Goal: Information Seeking & Learning: Learn about a topic

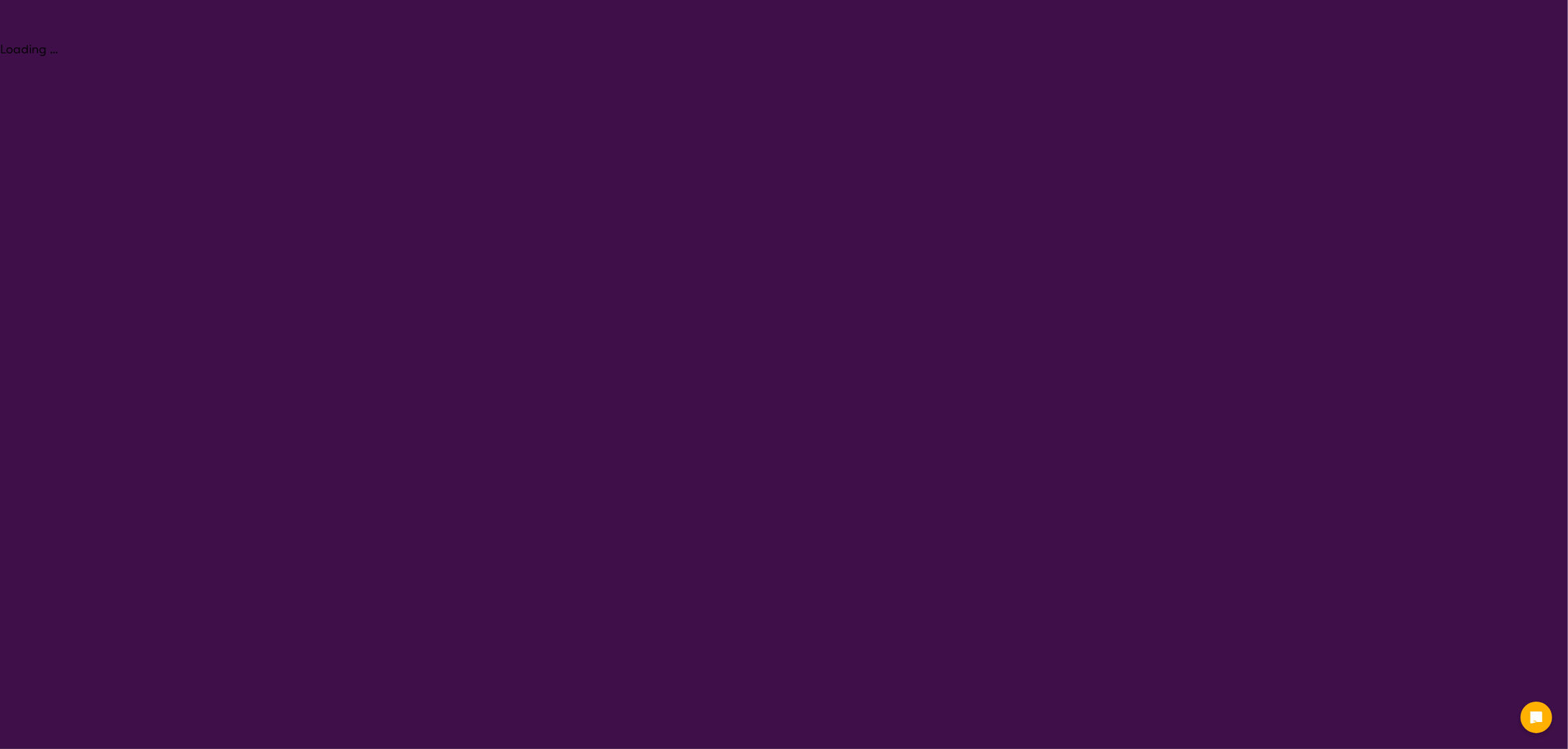
select select "Allied Health Assistant"
select select "AD"
select select "NDIS"
select select "Allied Health Assistant"
select select "AD"
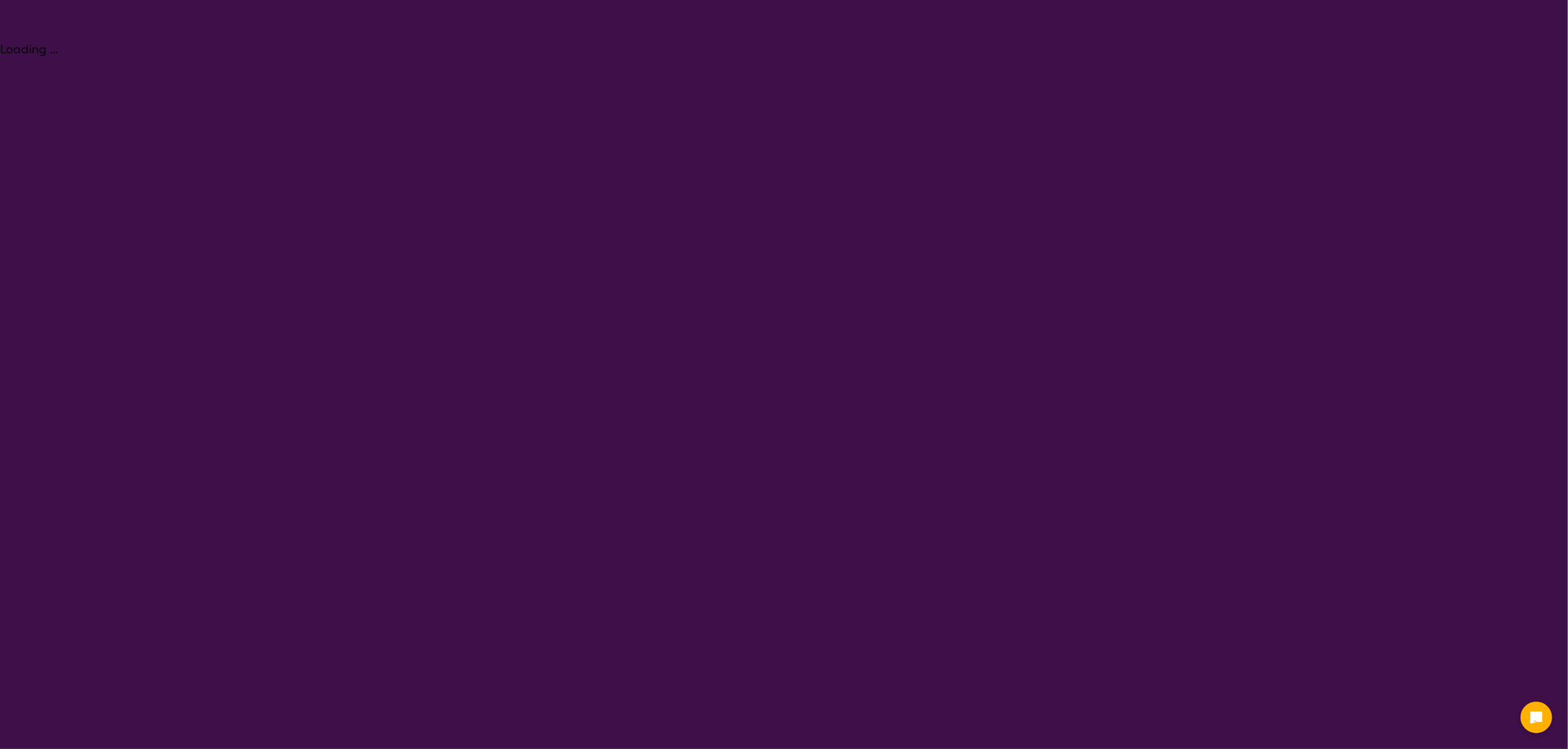
select select "NDIS"
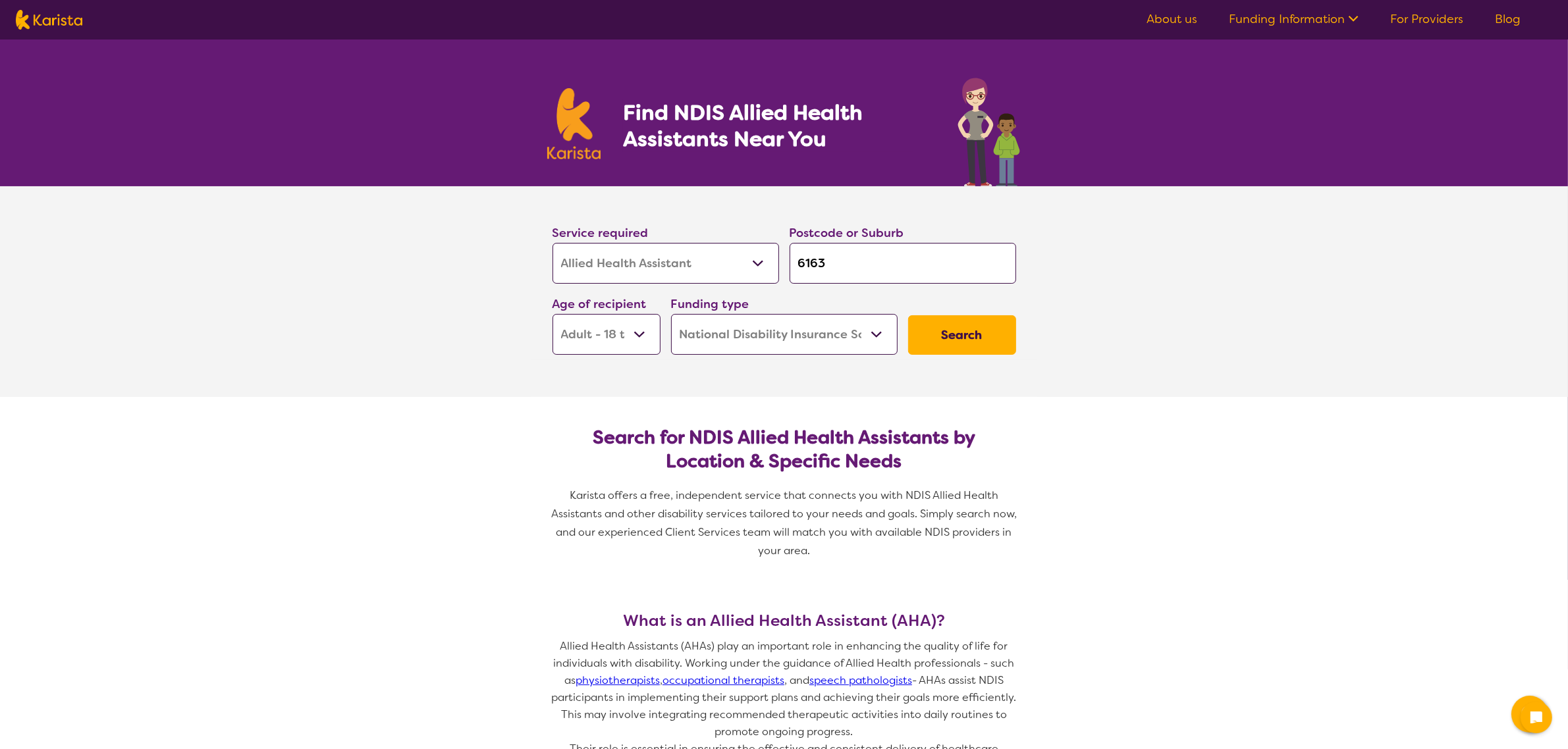
drag, startPoint x: 692, startPoint y: 259, endPoint x: 693, endPoint y: 272, distance: 13.0
click at [692, 258] on select "Allied Health Assistant Assessment ([MEDICAL_DATA] or [MEDICAL_DATA]) Behaviour…" at bounding box center [666, 263] width 227 height 41
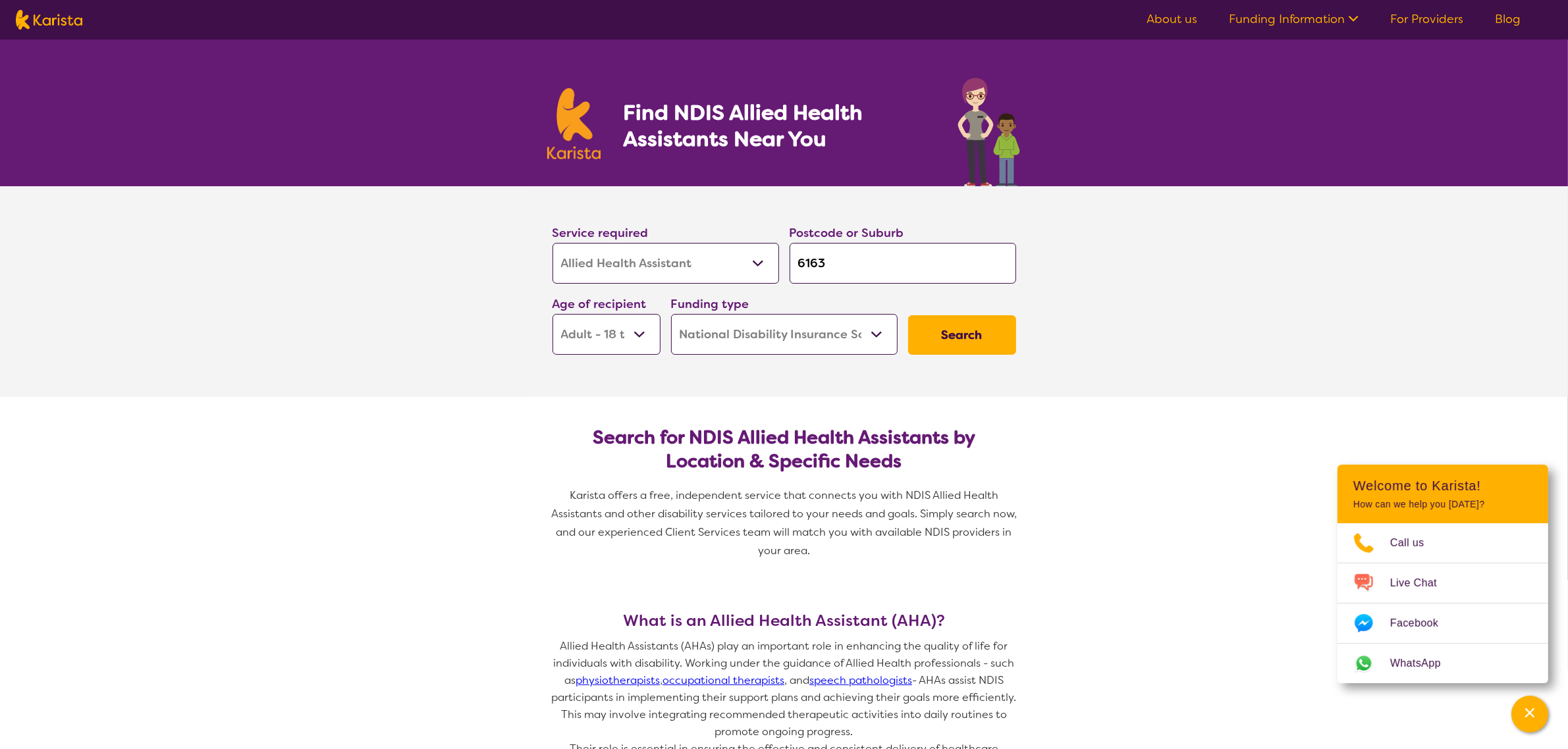
select select "[MEDICAL_DATA]"
click at [552, 243] on select "Allied Health Assistant Assessment ([MEDICAL_DATA] or [MEDICAL_DATA]) Behaviour…" at bounding box center [666, 263] width 227 height 41
select select "[MEDICAL_DATA]"
drag, startPoint x: 848, startPoint y: 258, endPoint x: 736, endPoint y: 252, distance: 112.2
click at [736, 252] on div "Service required Allied Health Assistant Assessment ([MEDICAL_DATA] or [MEDICAL…" at bounding box center [784, 289] width 474 height 142
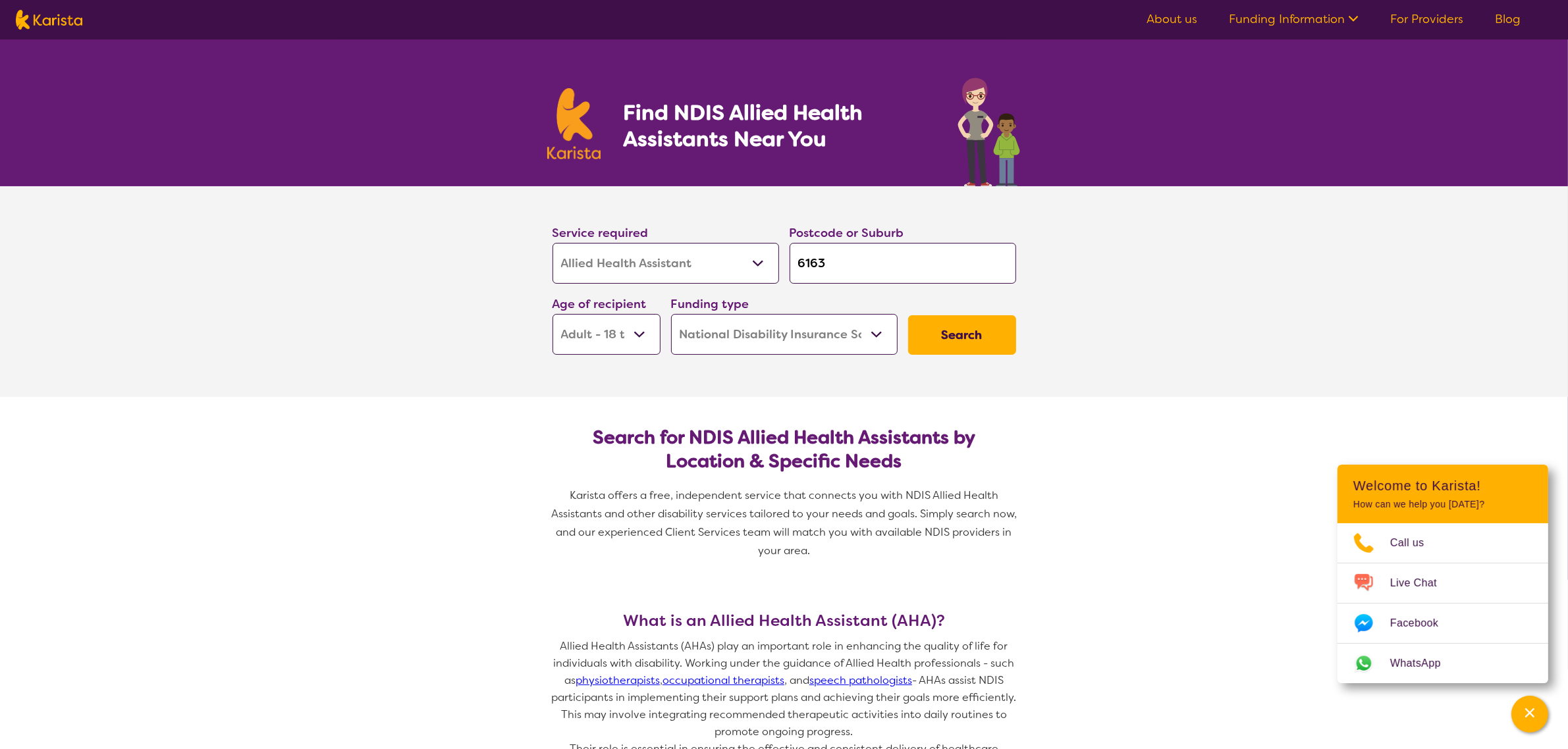
type input "l"
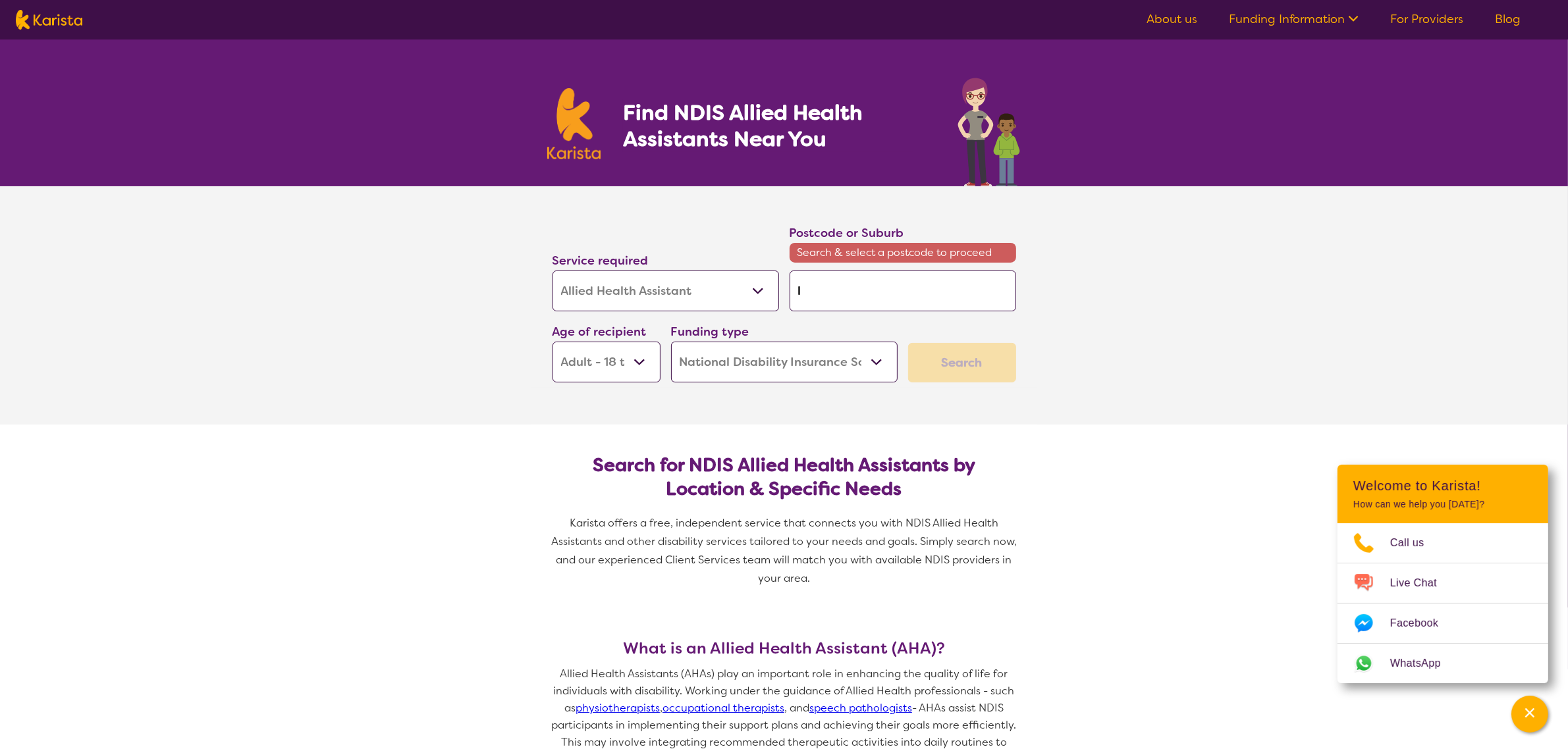
type input "la"
type input "lan"
type input "lane"
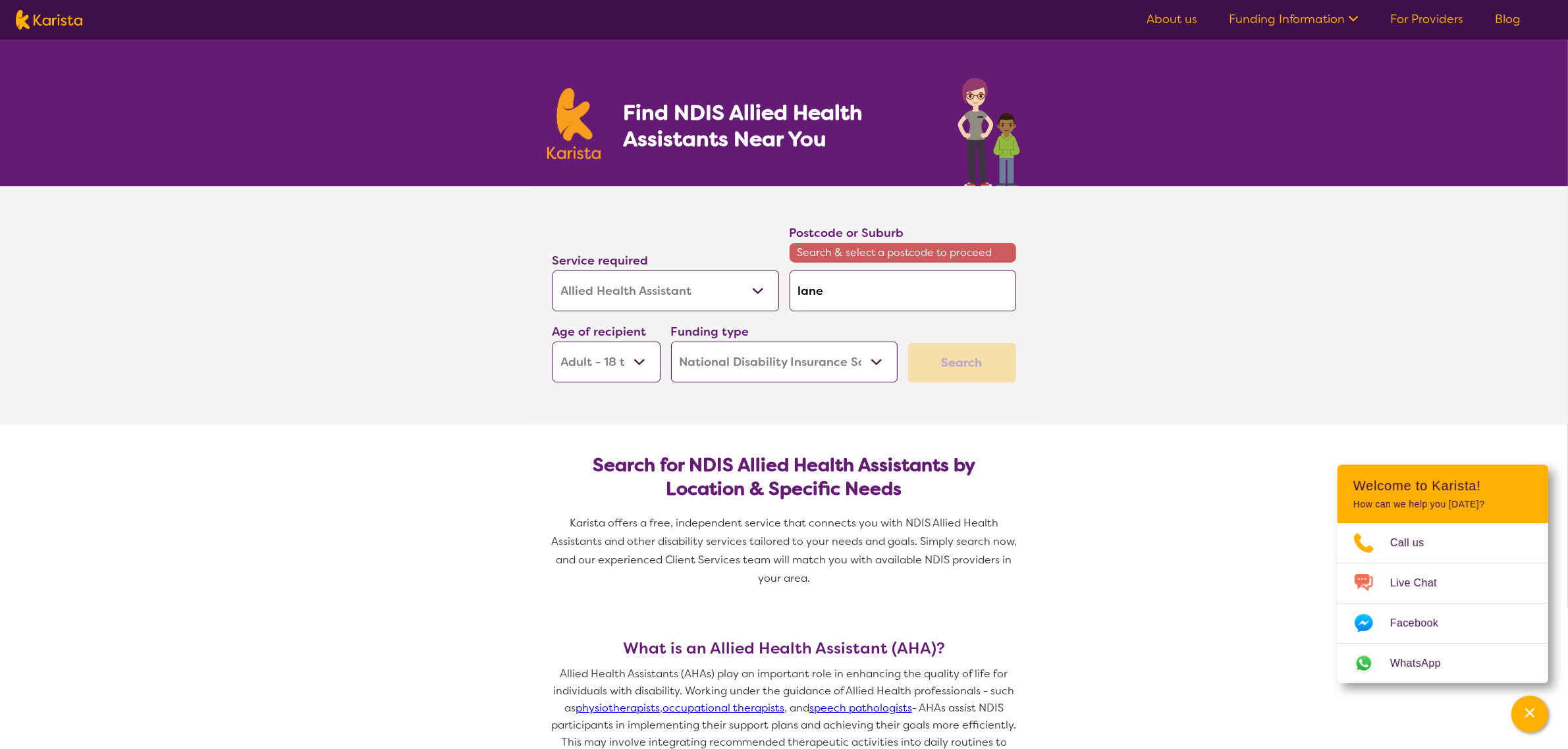
type input "lane"
type input "lane c"
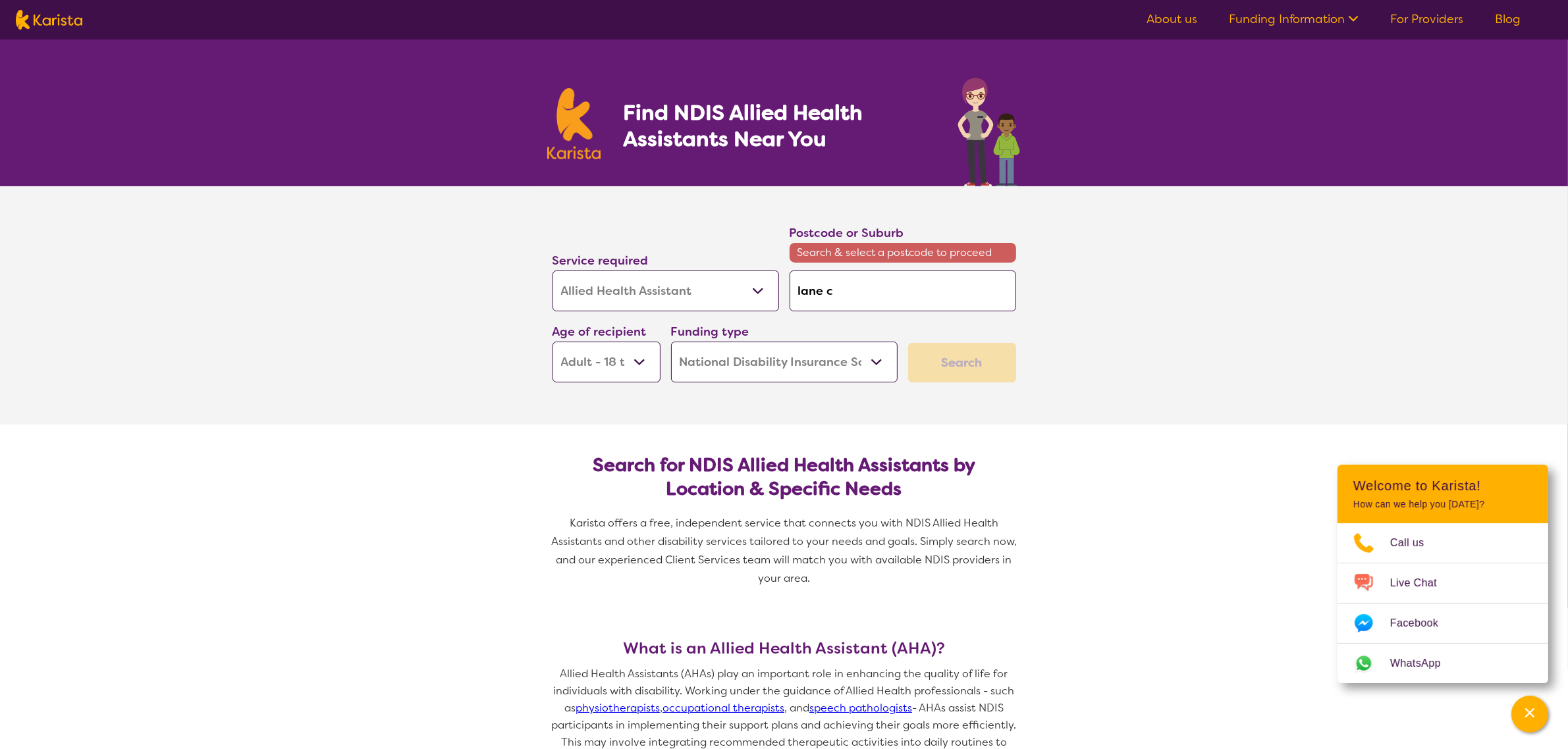
type input "lane co"
type input "lane cov"
type input "[GEOGRAPHIC_DATA]"
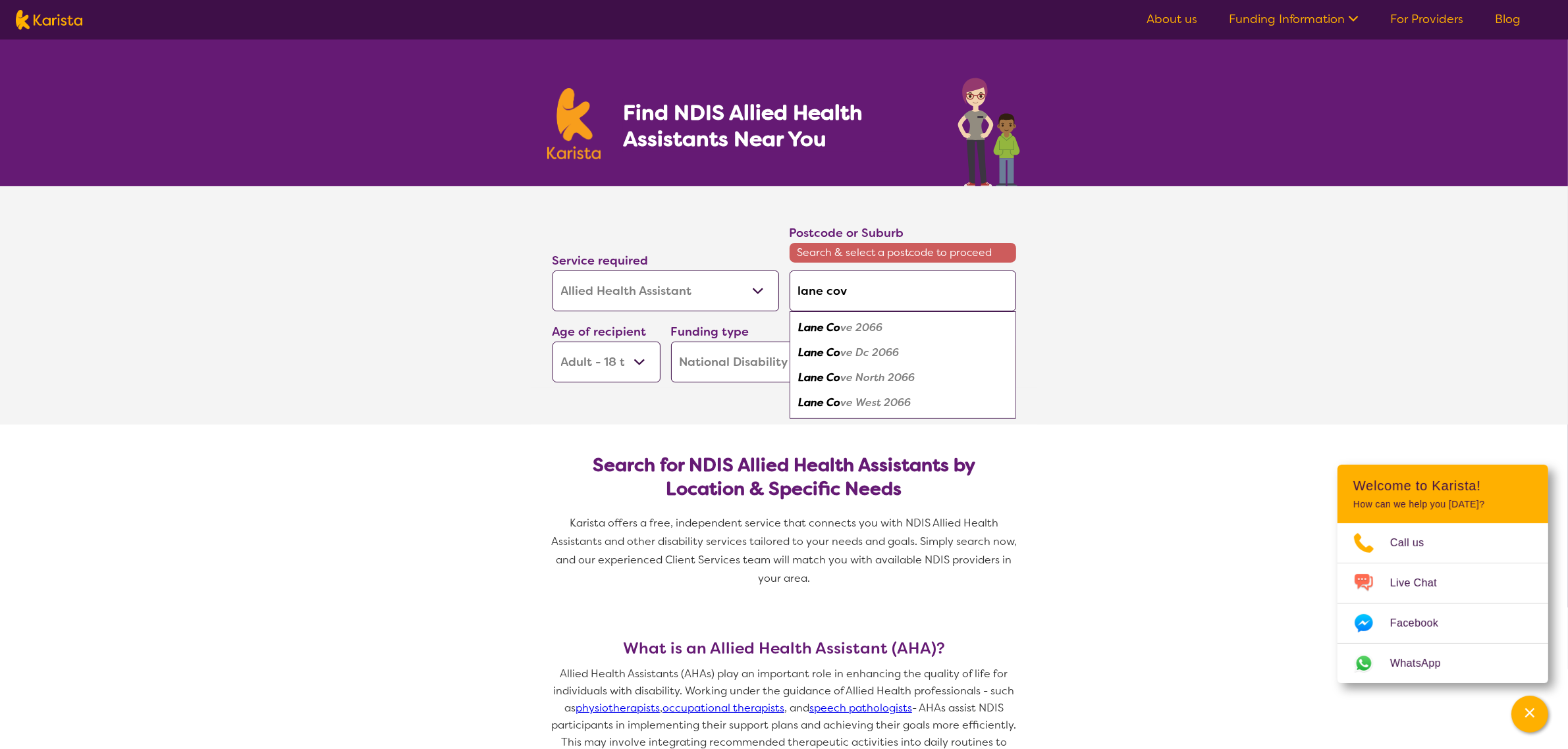
type input "[GEOGRAPHIC_DATA]"
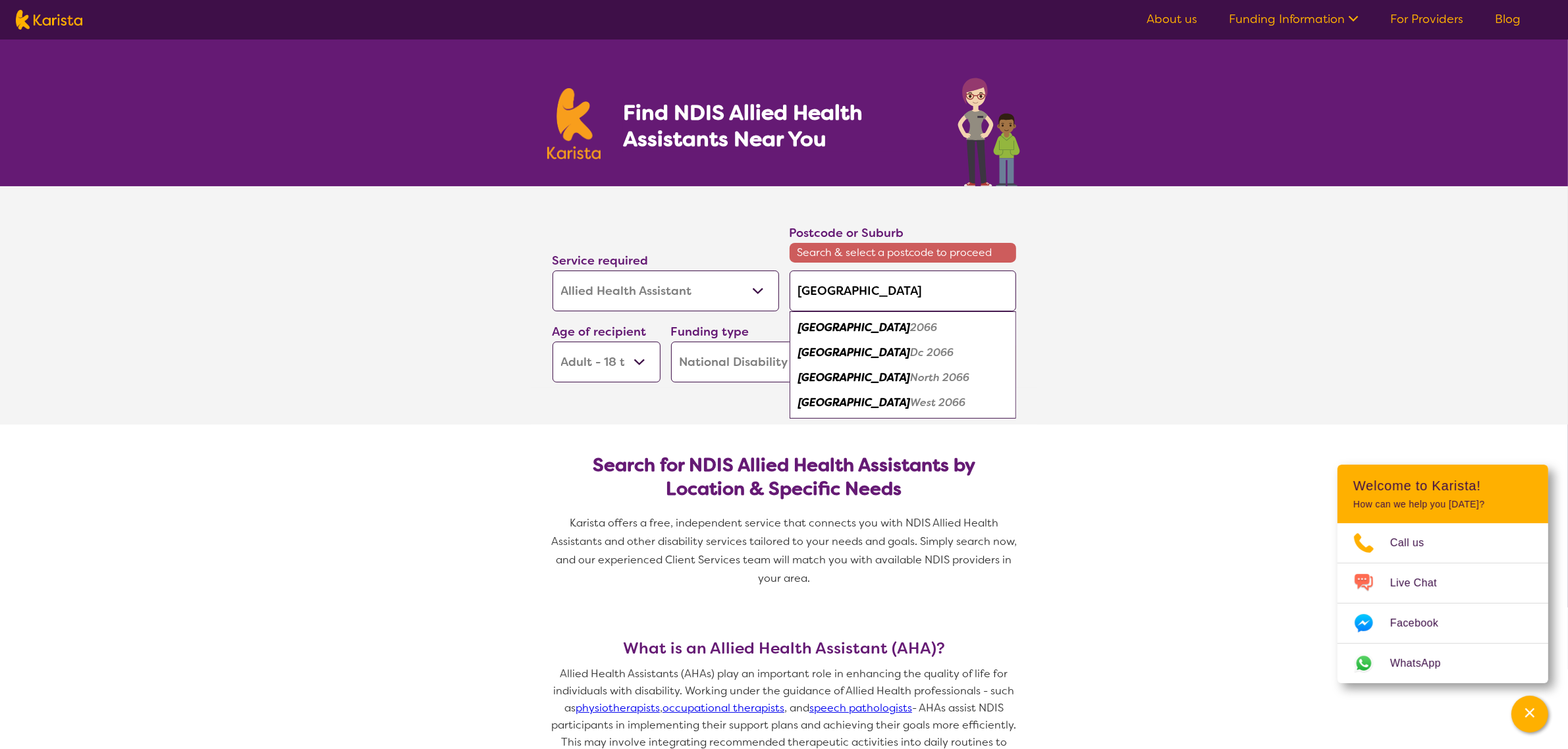
click at [910, 326] on em "2066" at bounding box center [924, 328] width 27 height 14
type input "2066"
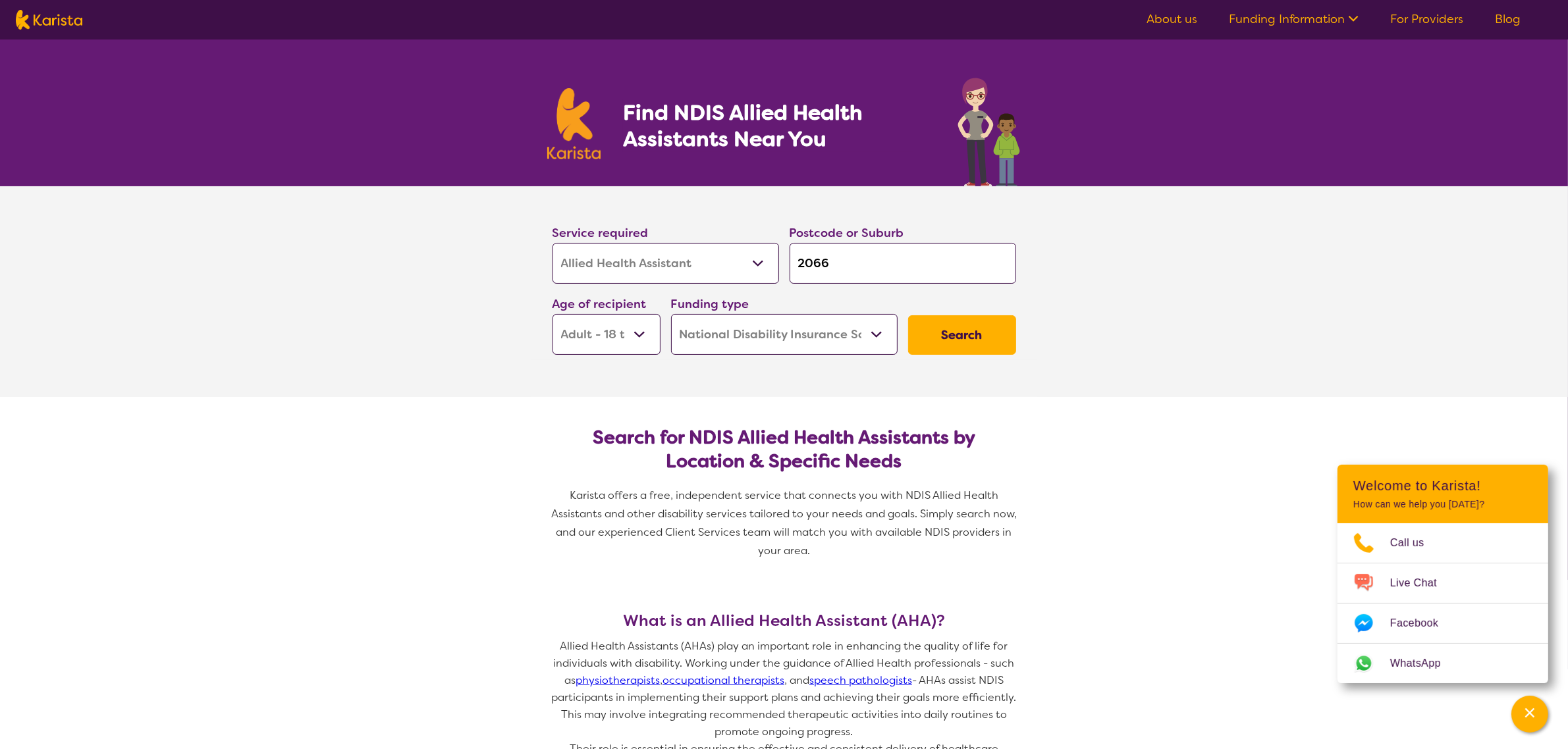
drag, startPoint x: 580, startPoint y: 333, endPoint x: 580, endPoint y: 348, distance: 15.0
click at [580, 333] on select "Early Childhood - 0 to 9 Child - 10 to 11 Adolescent - 12 to 17 Adult - 18 to 6…" at bounding box center [606, 334] width 108 height 41
select select "CH"
click at [552, 314] on select "Early Childhood - 0 to 9 Child - 10 to 11 Adolescent - 12 to 17 Adult - 18 to 6…" at bounding box center [606, 334] width 108 height 41
select select "CH"
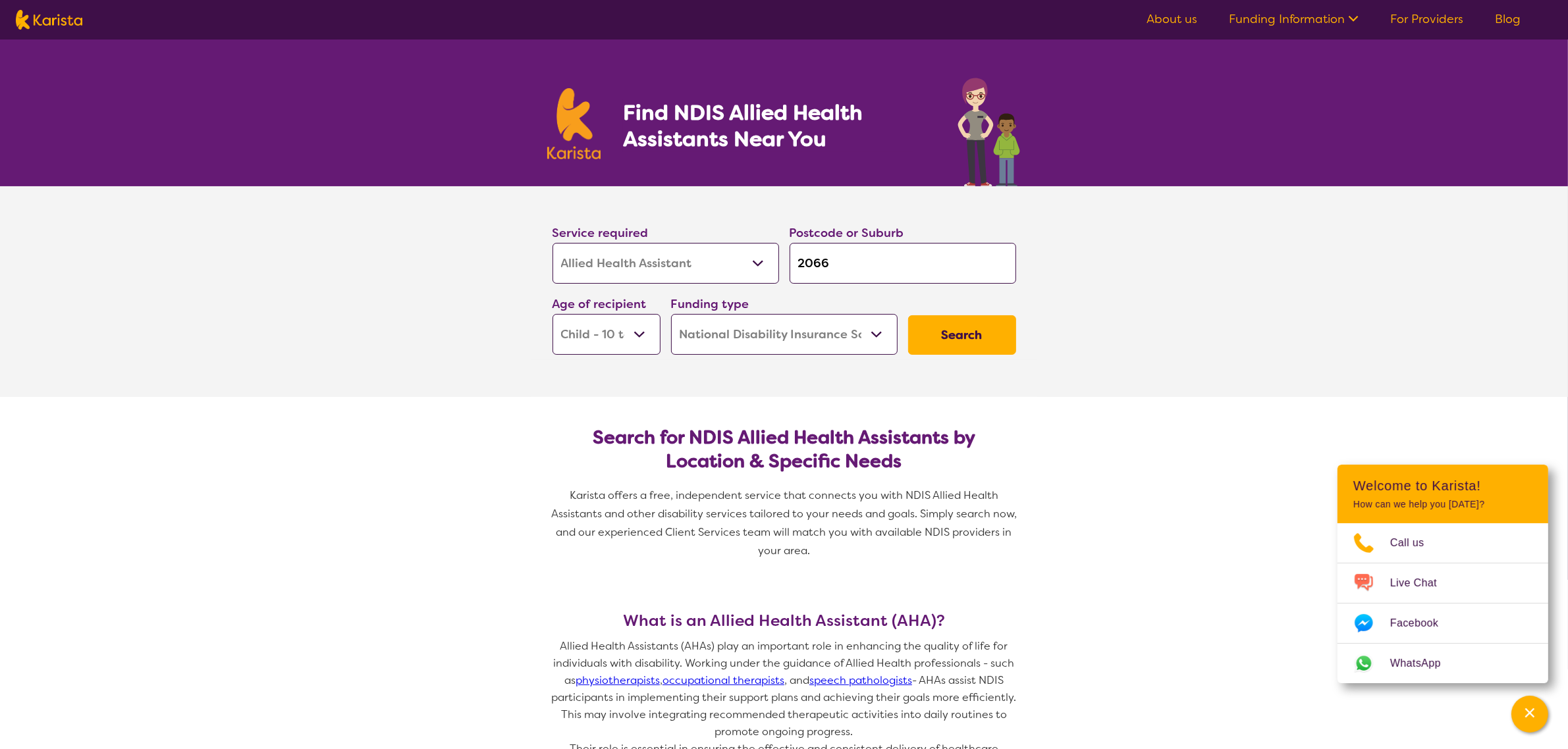
click at [969, 336] on button "Search" at bounding box center [962, 335] width 108 height 40
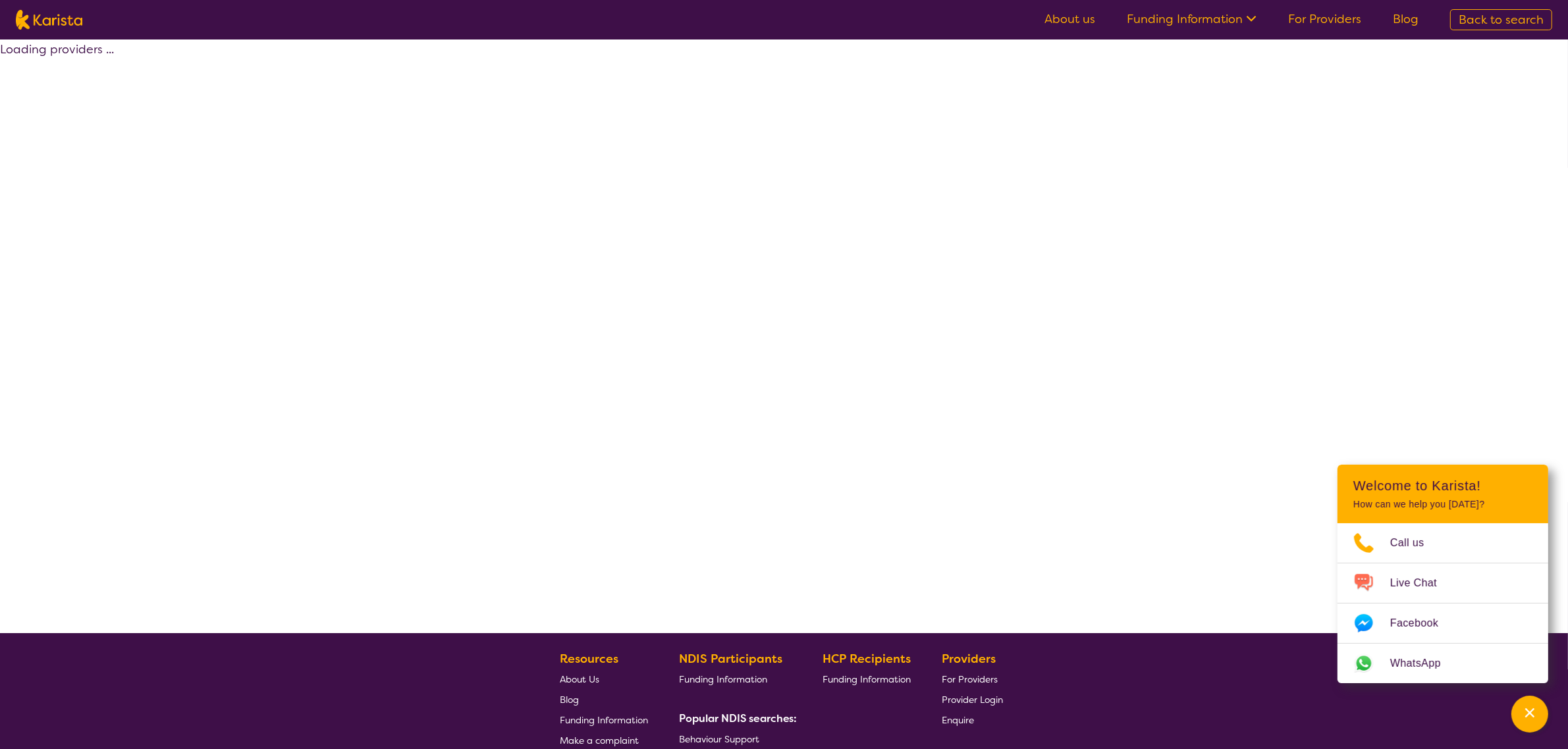
select select "by_score"
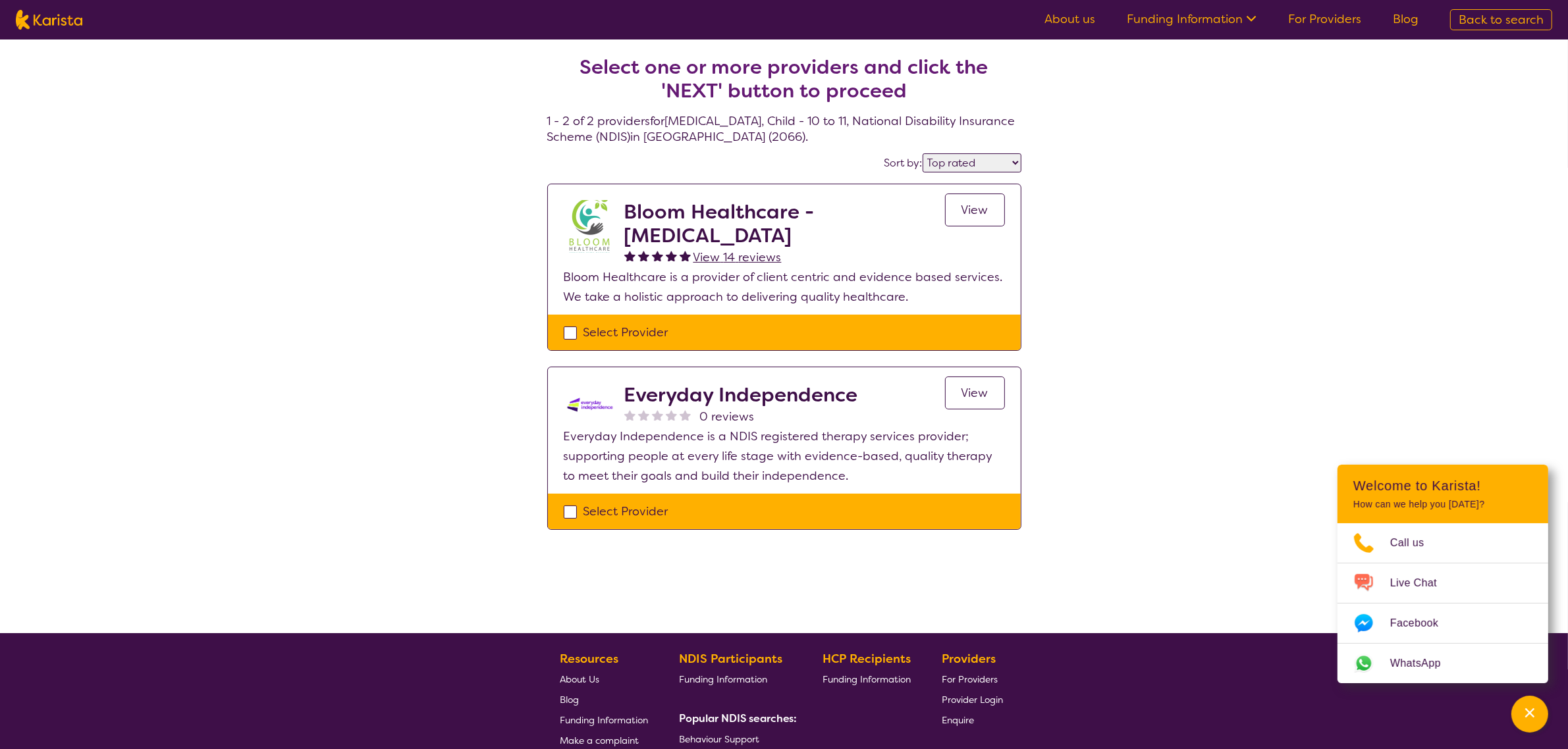
select select "Allied Health Assistant"
select select "CH"
select select "NDIS"
select select "Allied Health Assistant"
select select "CH"
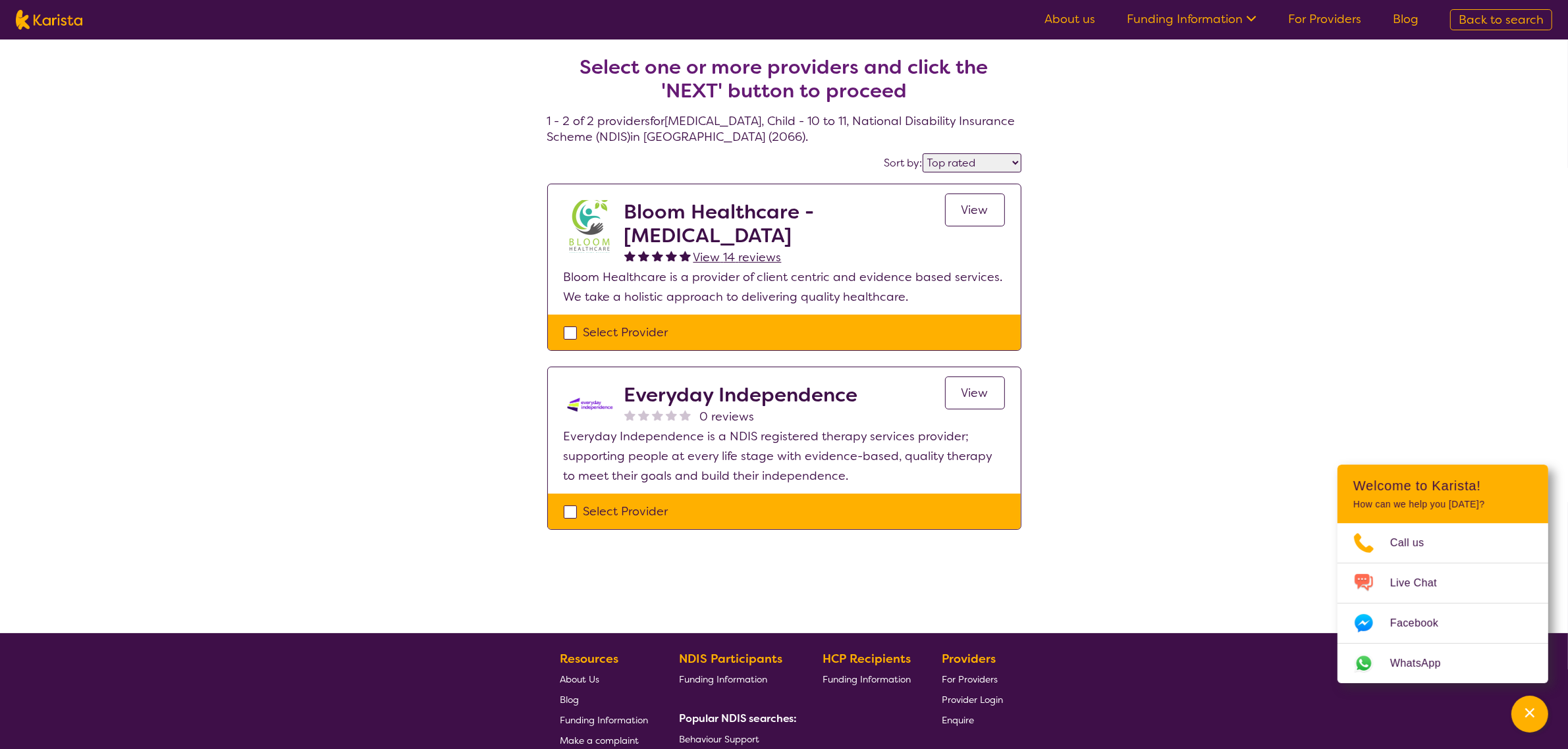
select select "NDIS"
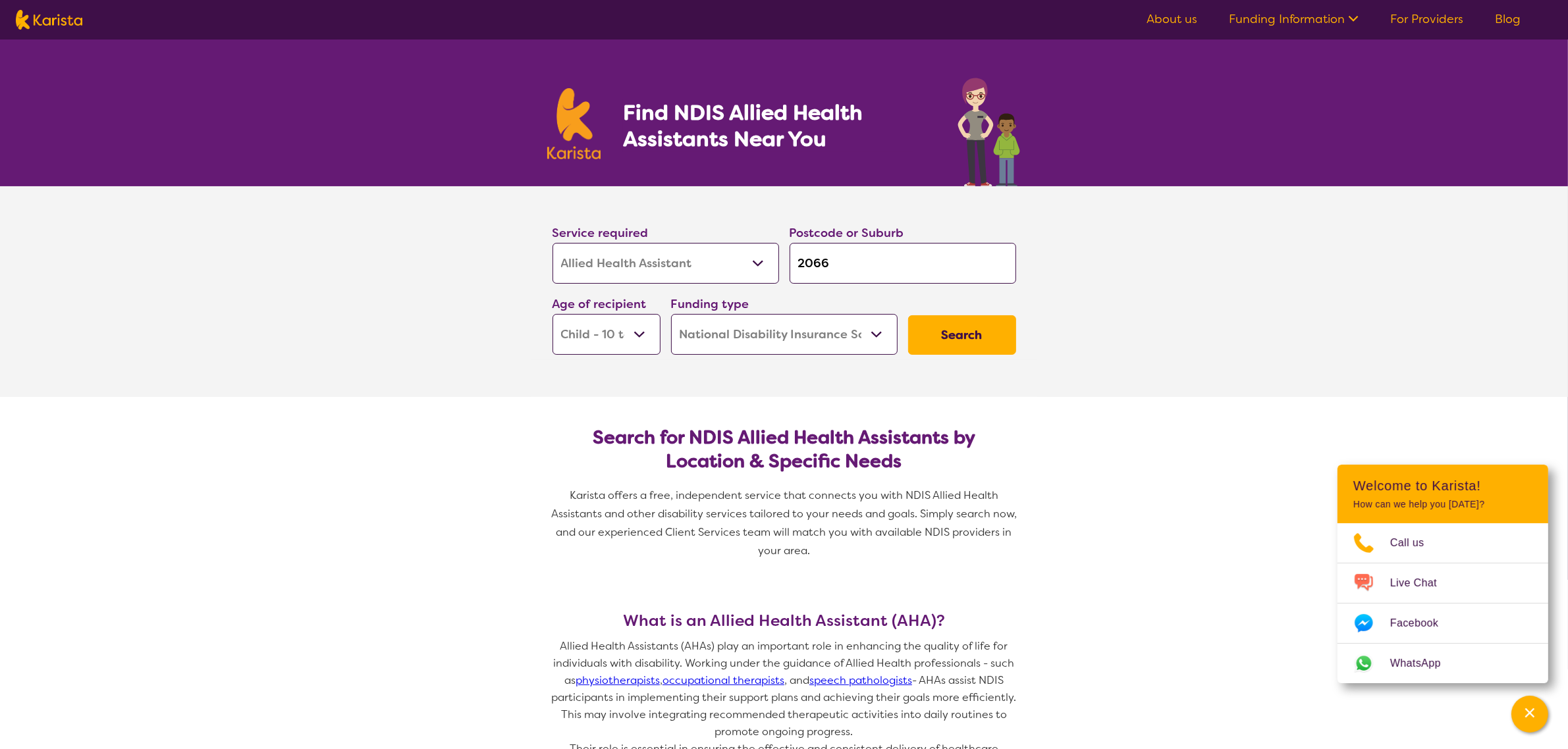
click at [636, 260] on select "Allied Health Assistant Assessment ([MEDICAL_DATA] or [MEDICAL_DATA]) Behaviour…" at bounding box center [666, 263] width 227 height 41
select select "[MEDICAL_DATA]"
click at [552, 243] on select "Allied Health Assistant Assessment ([MEDICAL_DATA] or [MEDICAL_DATA]) Behaviour…" at bounding box center [666, 263] width 227 height 41
select select "[MEDICAL_DATA]"
drag, startPoint x: 843, startPoint y: 252, endPoint x: 762, endPoint y: 232, distance: 83.4
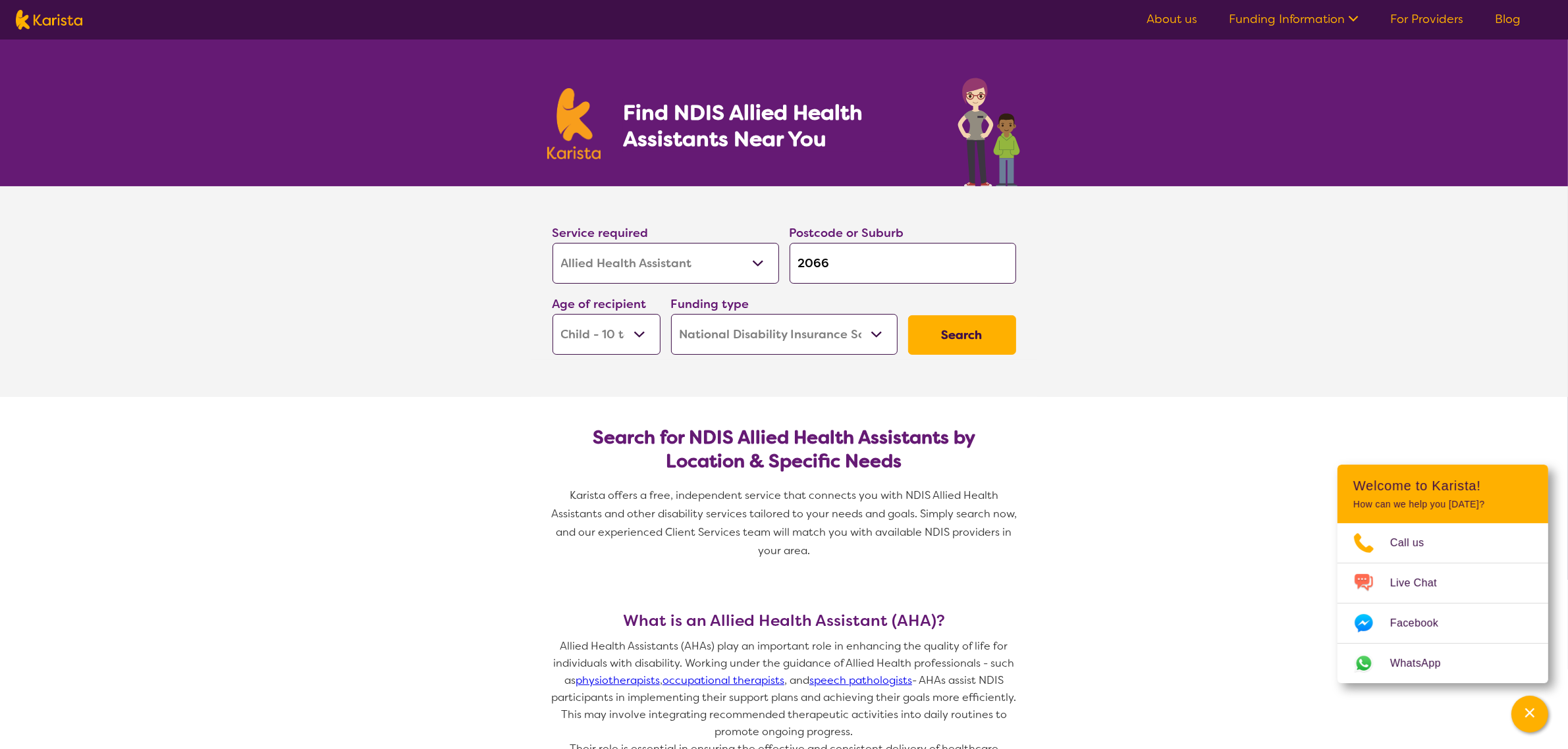
click at [762, 232] on div "Service required Allied Health Assistant Assessment ([MEDICAL_DATA] or [MEDICAL…" at bounding box center [784, 289] width 474 height 142
type input "l"
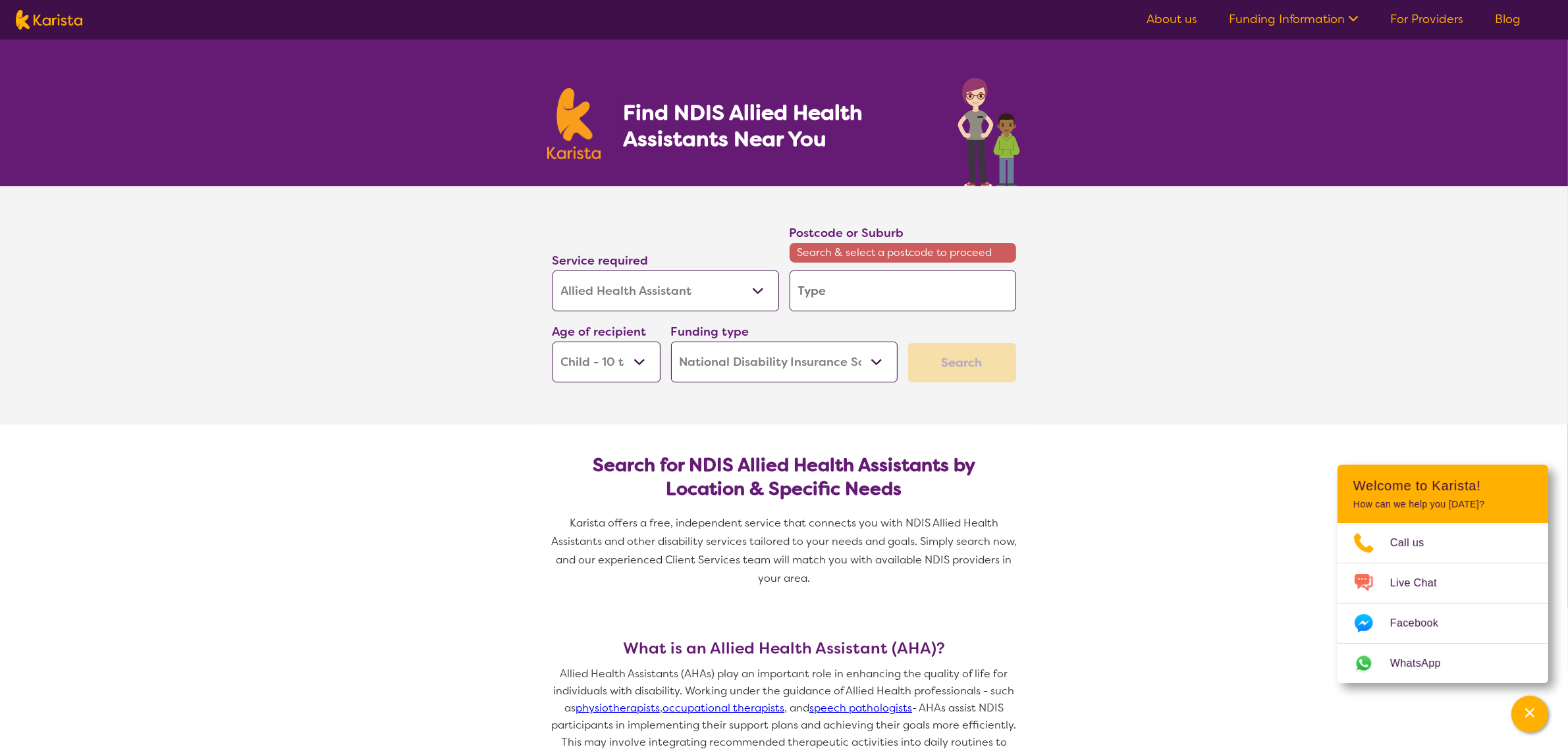
type input "s"
type input "st"
type input "sti"
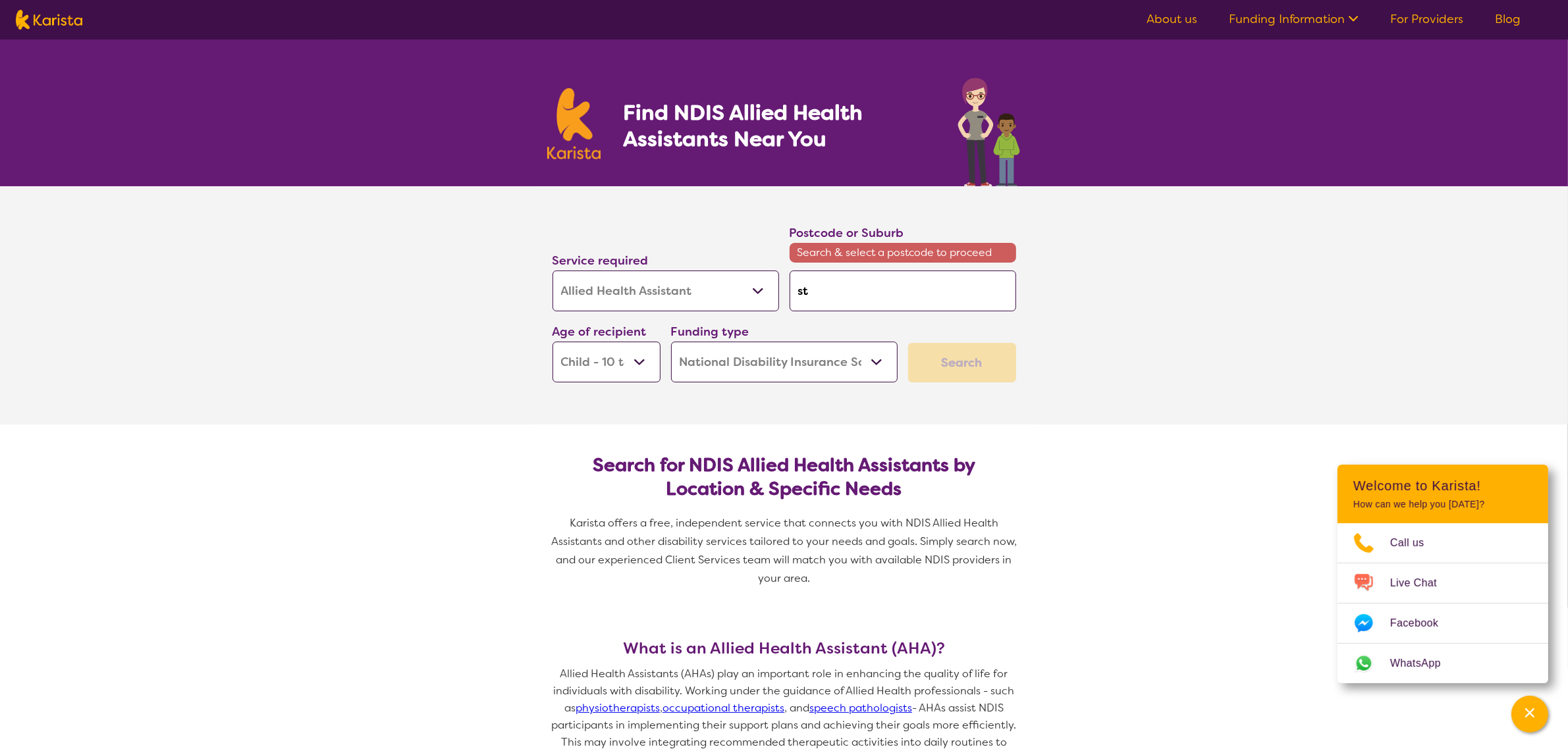
type input "sti"
type input "stir"
type input "stirl"
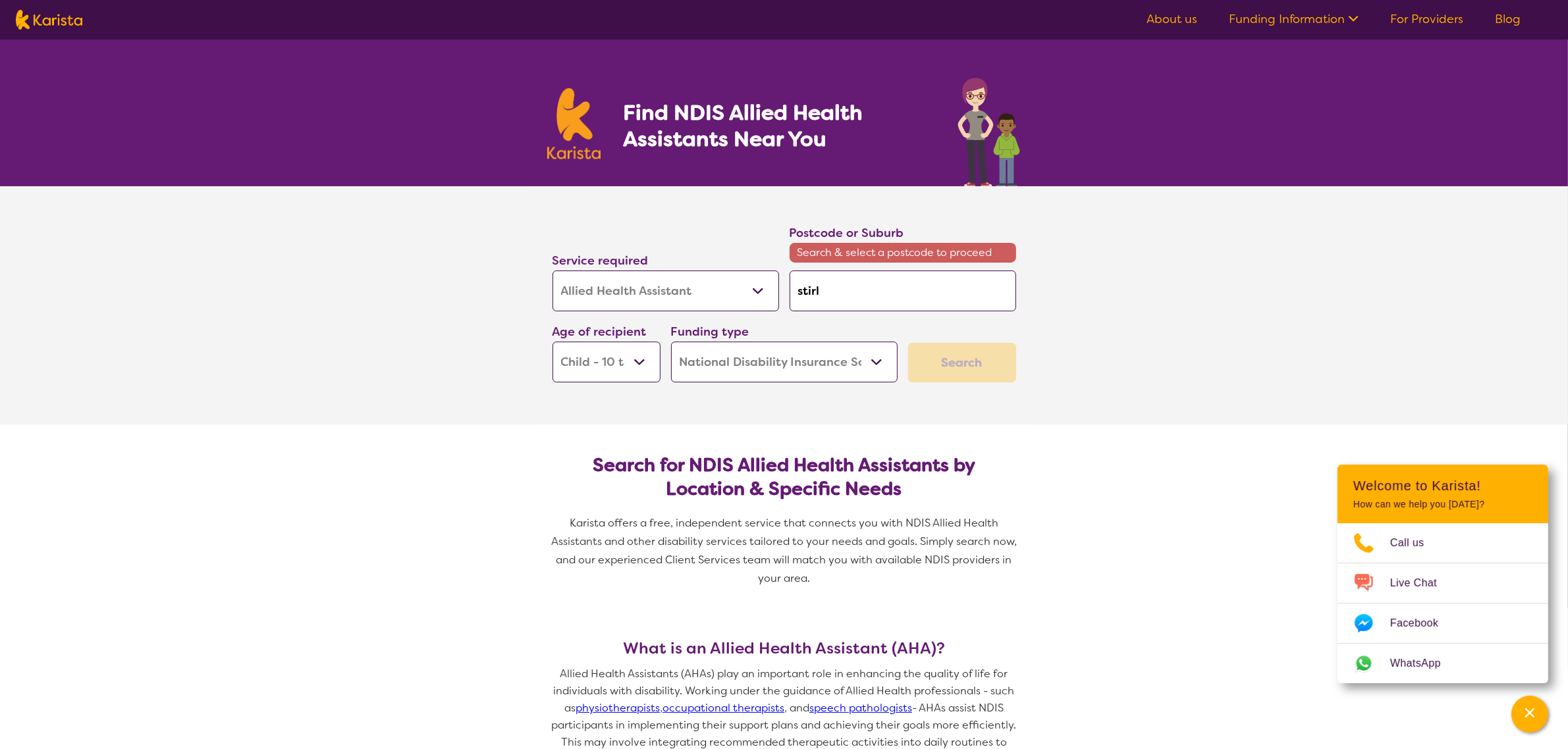
type input "stirli"
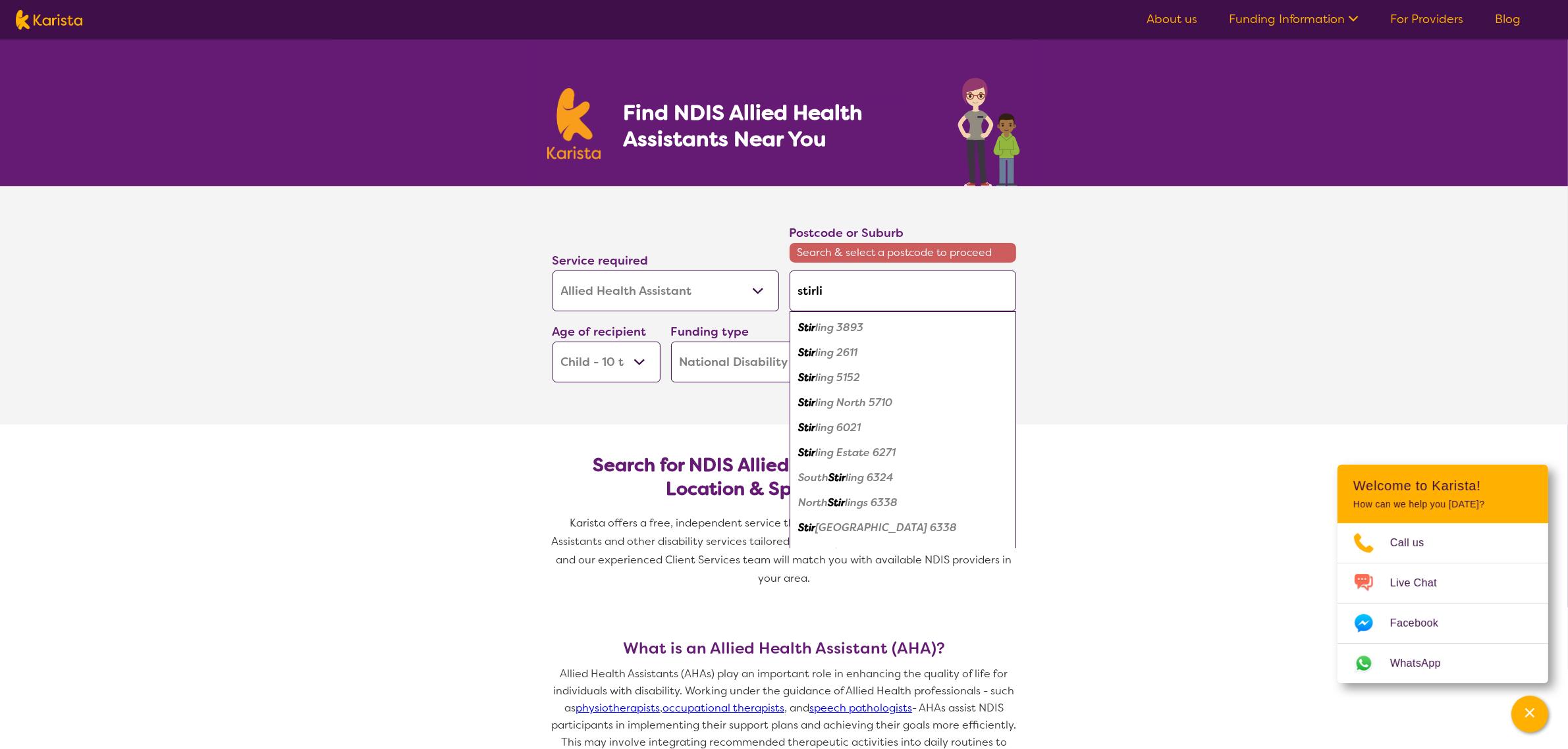
type input "stirlin"
type input "stirling"
drag, startPoint x: 883, startPoint y: 433, endPoint x: 996, endPoint y: 448, distance: 114.0
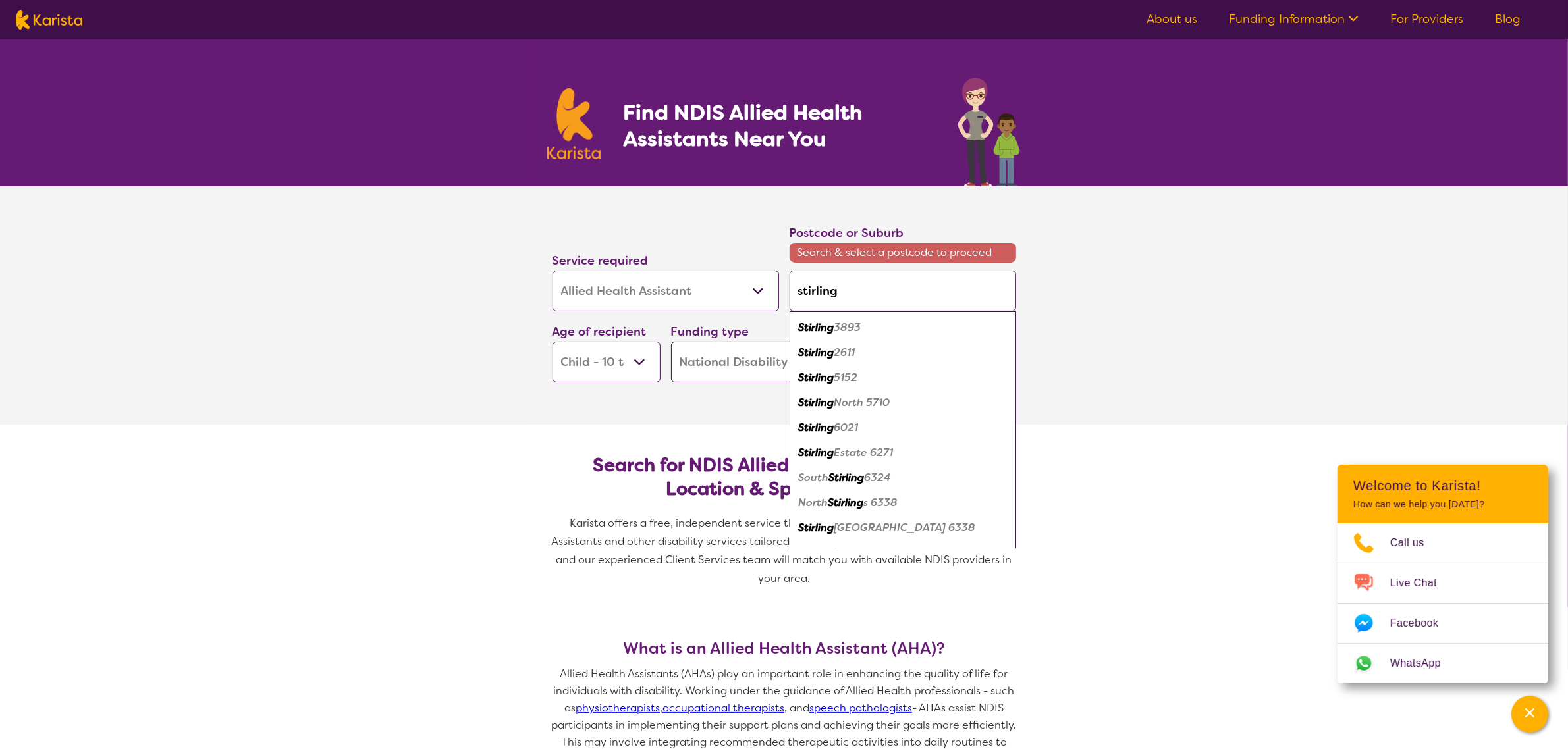
click at [884, 433] on div "Stirling 6021" at bounding box center [903, 428] width 213 height 25
type input "6021"
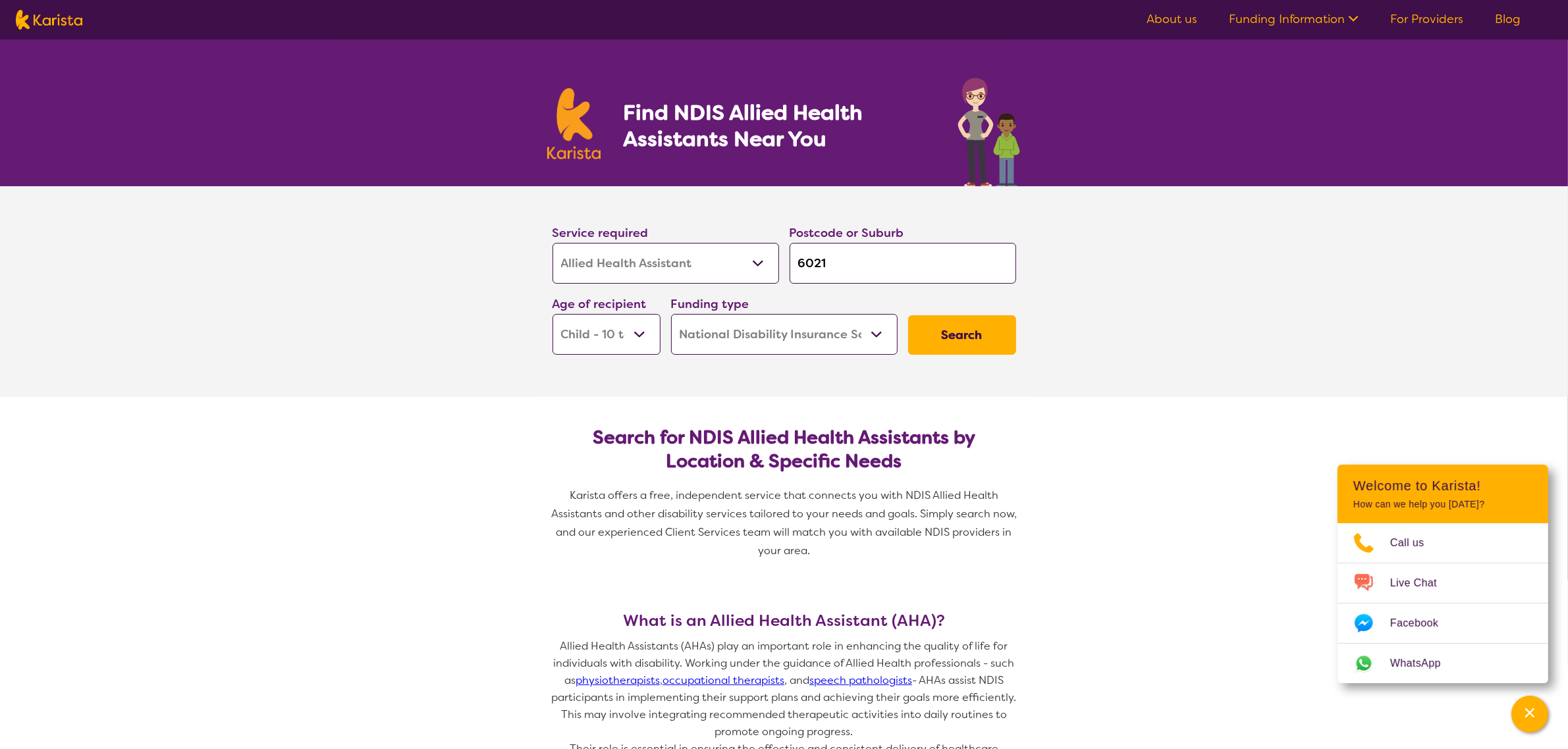
click at [624, 333] on select "Early Childhood - 0 to 9 Child - 10 to 11 Adolescent - 12 to 17 Adult - 18 to 6…" at bounding box center [606, 334] width 108 height 41
click at [625, 333] on select "Early Childhood - 0 to 9 Child - 10 to 11 Adolescent - 12 to 17 Adult - 18 to 6…" at bounding box center [606, 334] width 108 height 41
select select "EC"
click at [552, 314] on select "Early Childhood - 0 to 9 Child - 10 to 11 Adolescent - 12 to 17 Adult - 18 to 6…" at bounding box center [606, 334] width 108 height 41
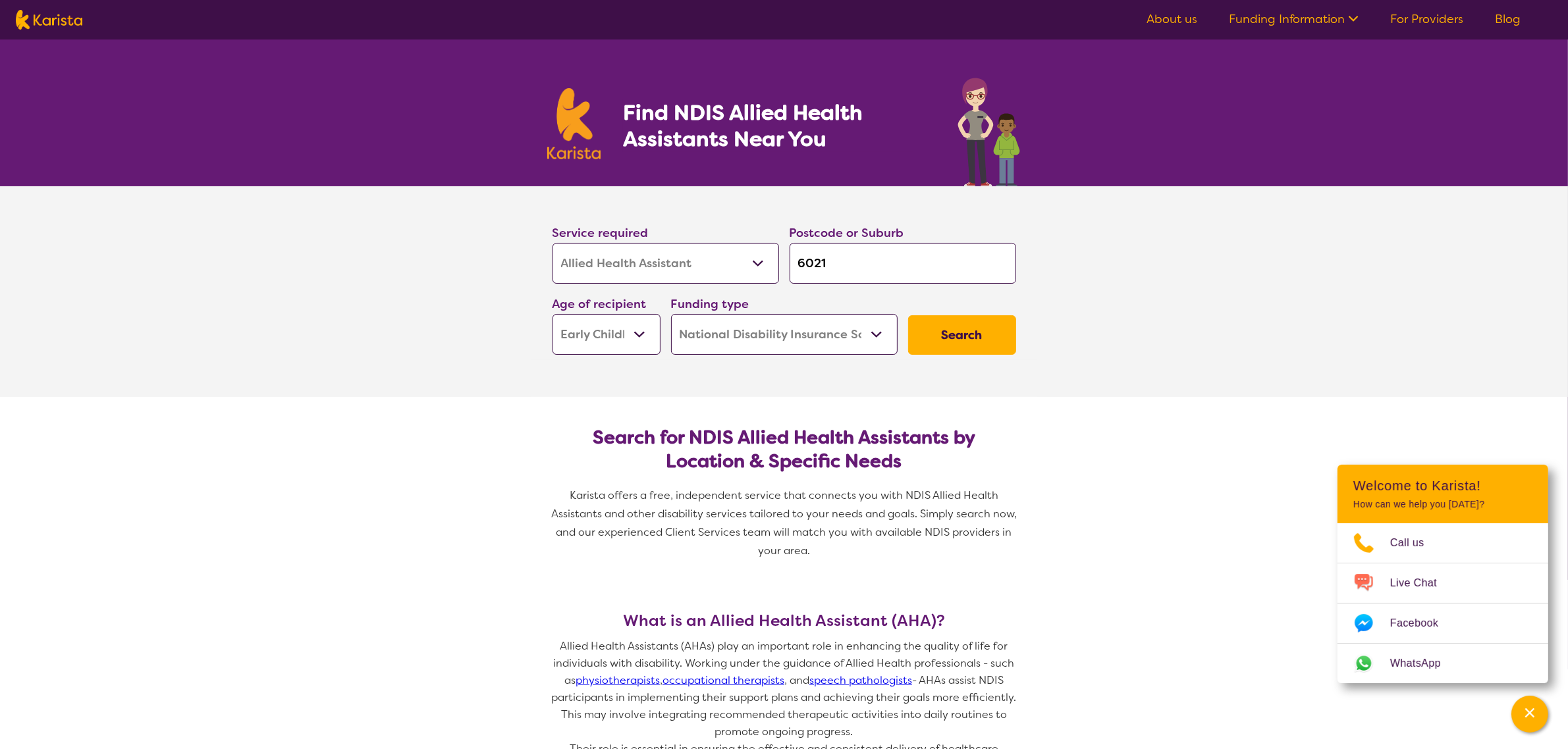
select select "EC"
click at [949, 340] on button "Search" at bounding box center [962, 335] width 108 height 40
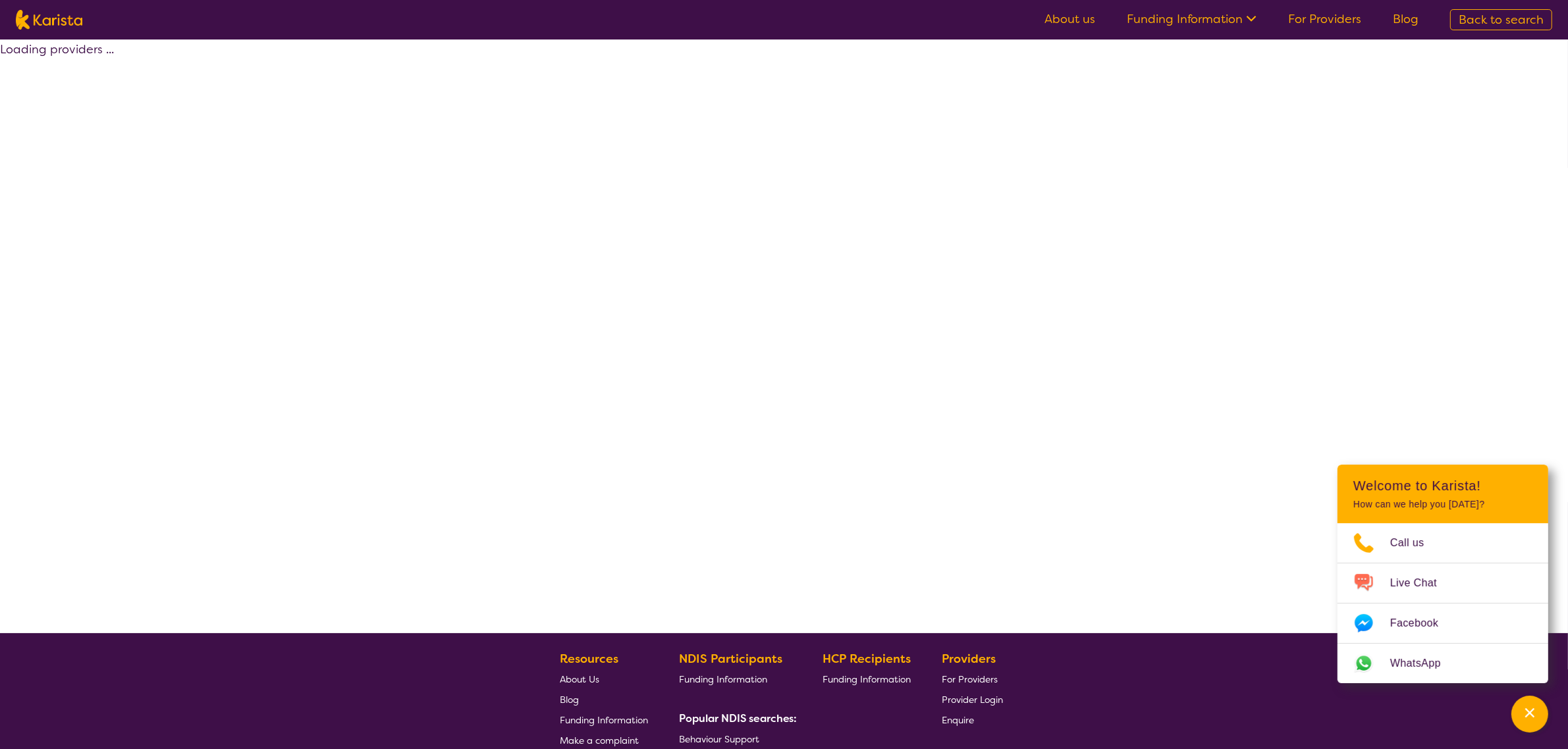
select select "by_score"
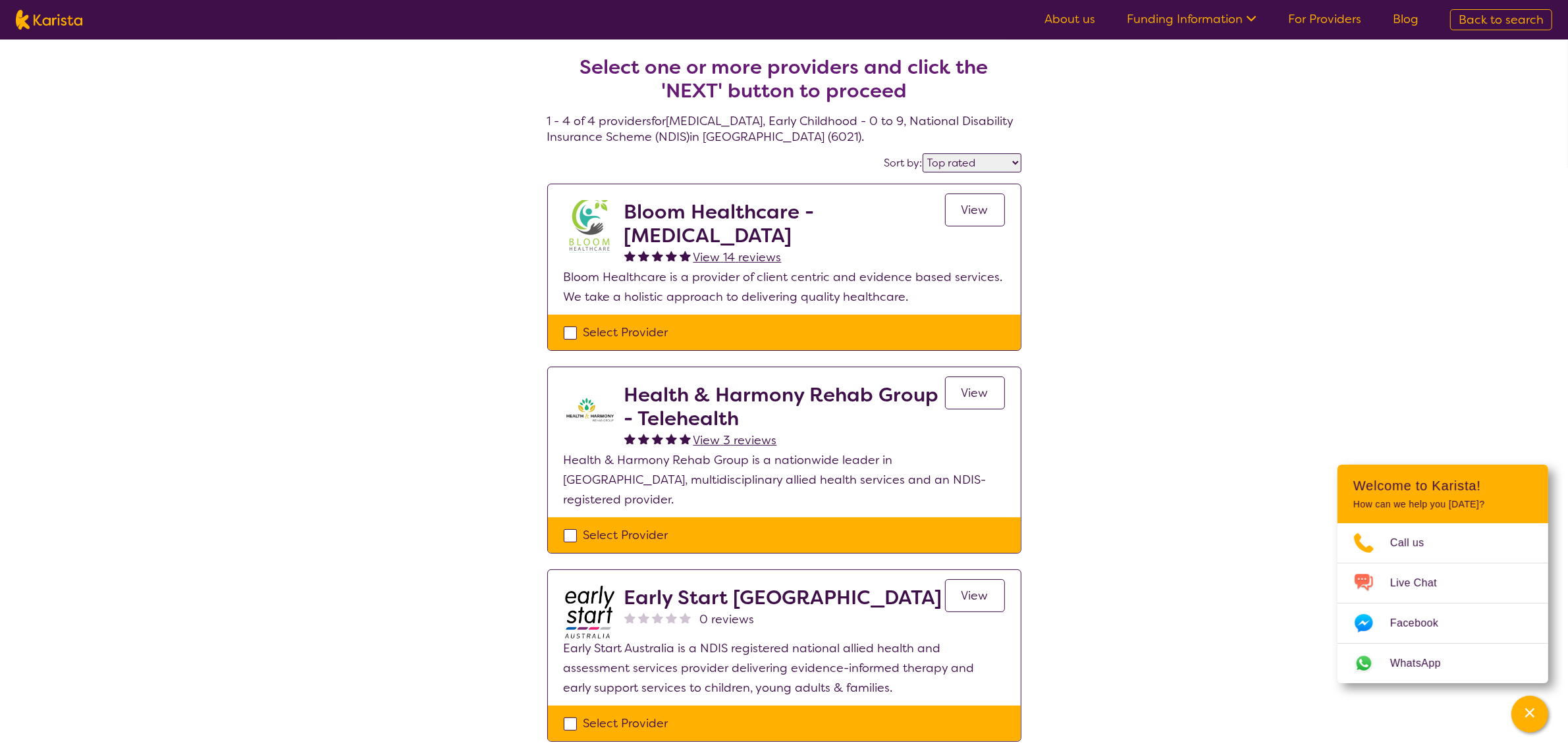
select select "Allied Health Assistant"
select select "EC"
select select "NDIS"
select select "Allied Health Assistant"
select select "EC"
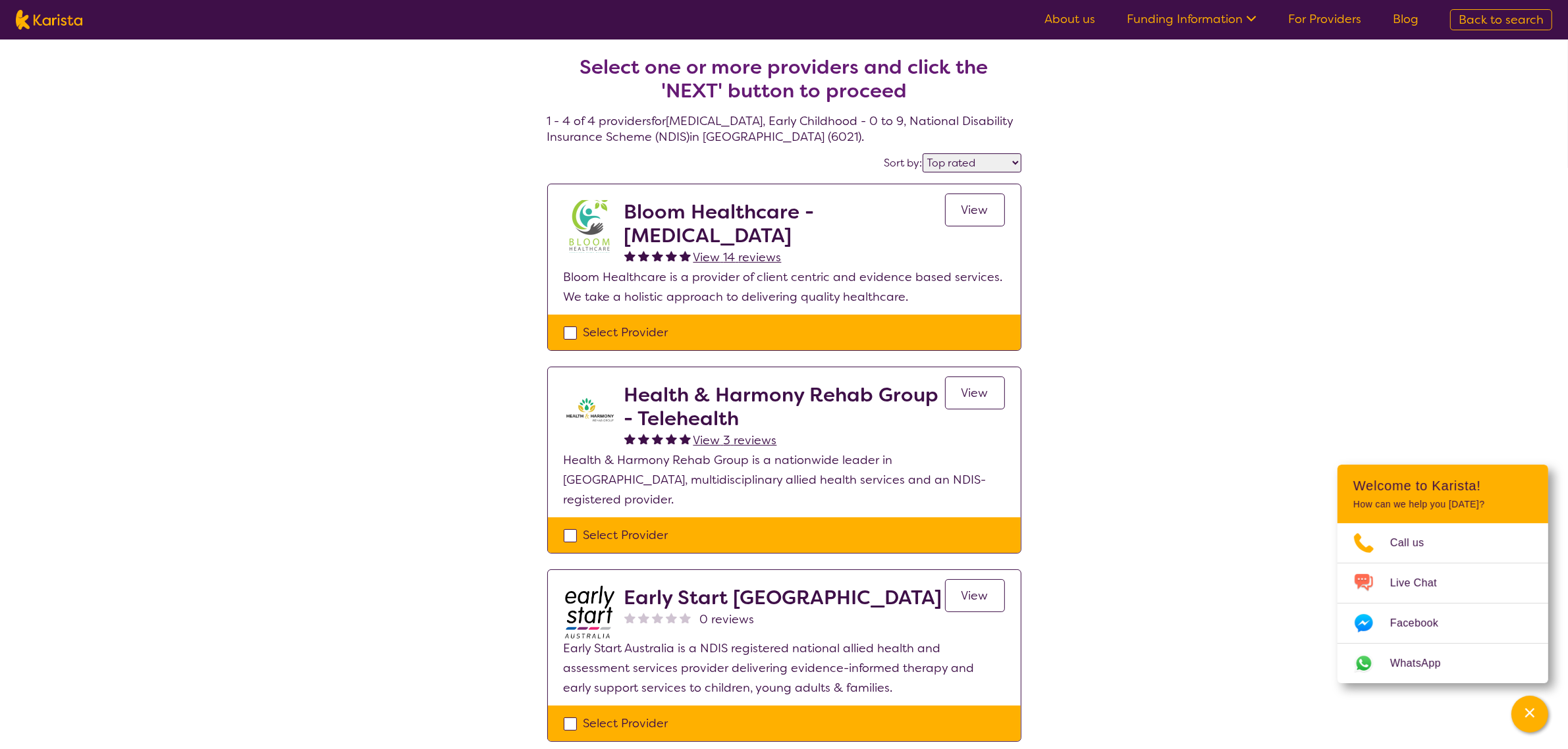
select select "NDIS"
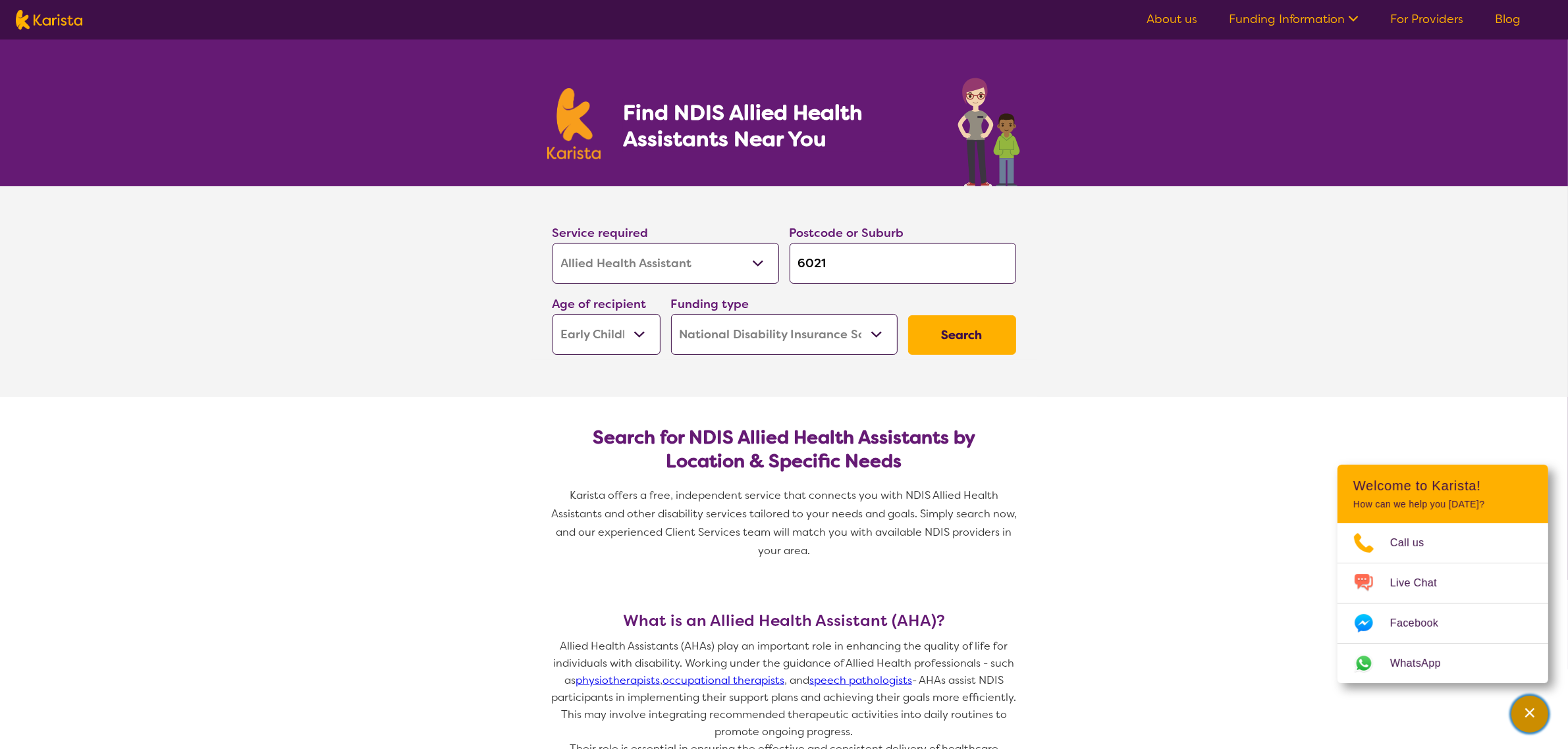
click at [1528, 709] on icon "Channel Menu" at bounding box center [1530, 713] width 13 height 13
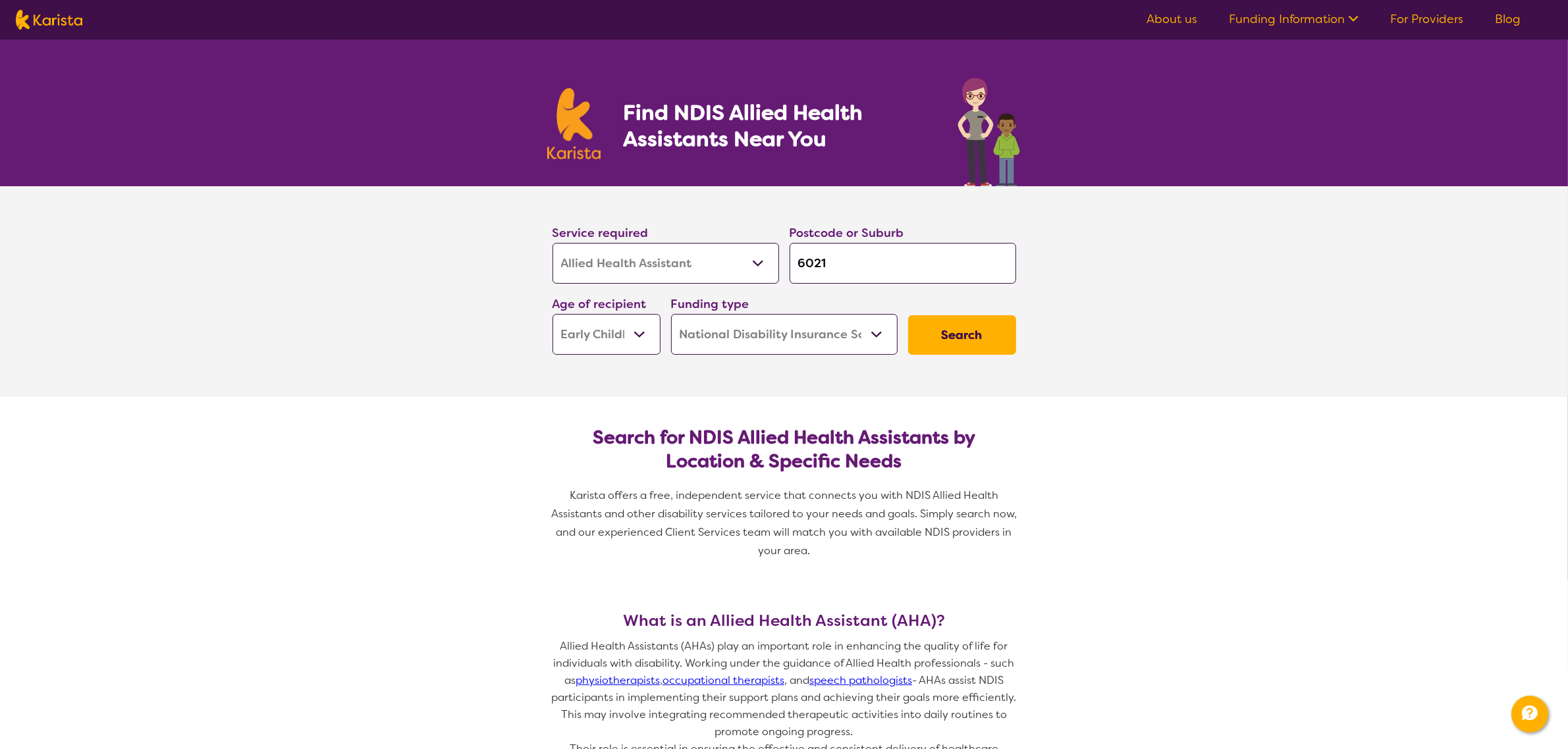
click at [599, 345] on select "Early Childhood - 0 to 9 Child - 10 to 11 Adolescent - 12 to 17 Adult - 18 to 6…" at bounding box center [606, 334] width 108 height 41
select select "AS"
click at [552, 314] on select "Early Childhood - 0 to 9 Child - 10 to 11 Adolescent - 12 to 17 Adult - 18 to 6…" at bounding box center [606, 334] width 108 height 41
select select "AS"
click at [969, 350] on button "Search" at bounding box center [962, 335] width 108 height 40
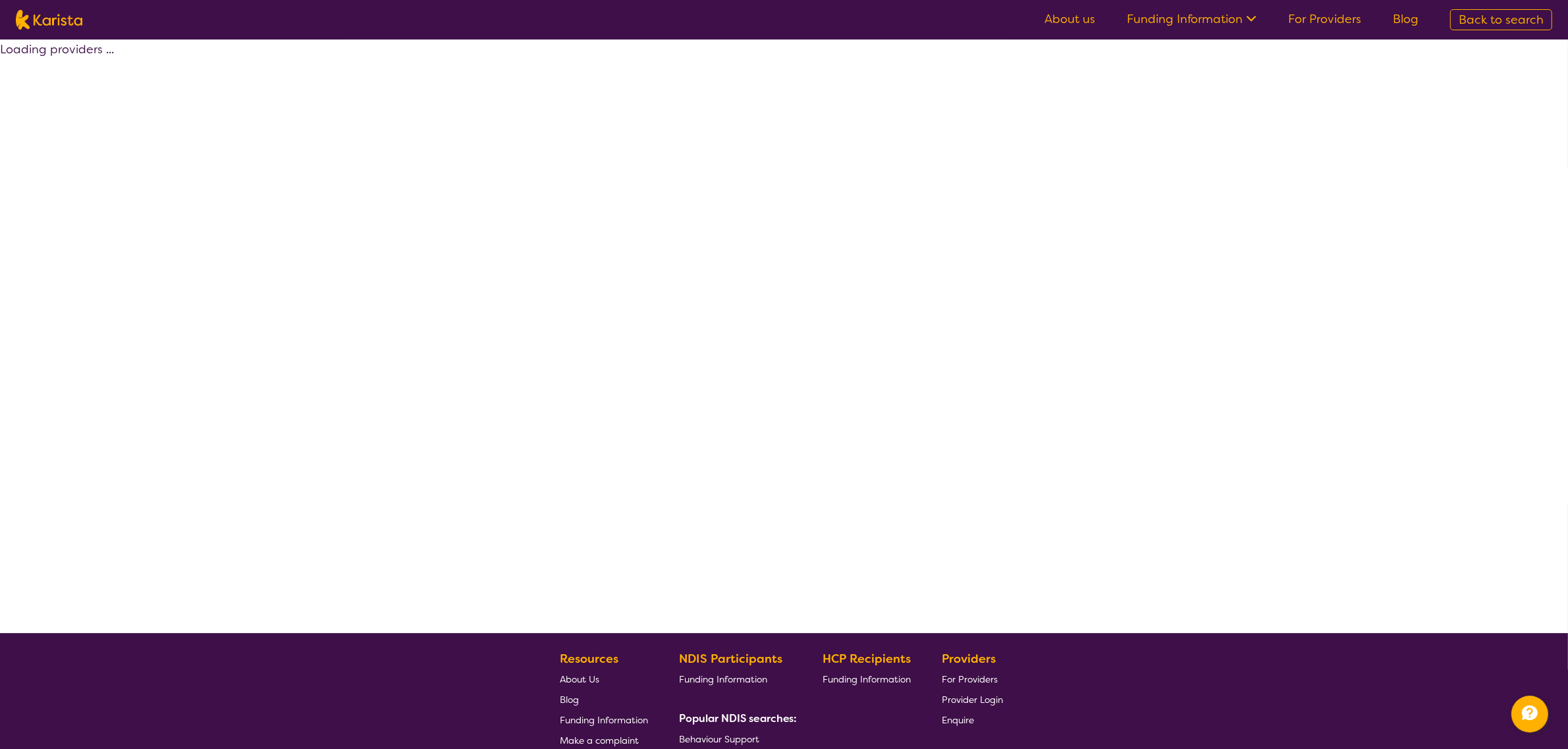
select select "by_score"
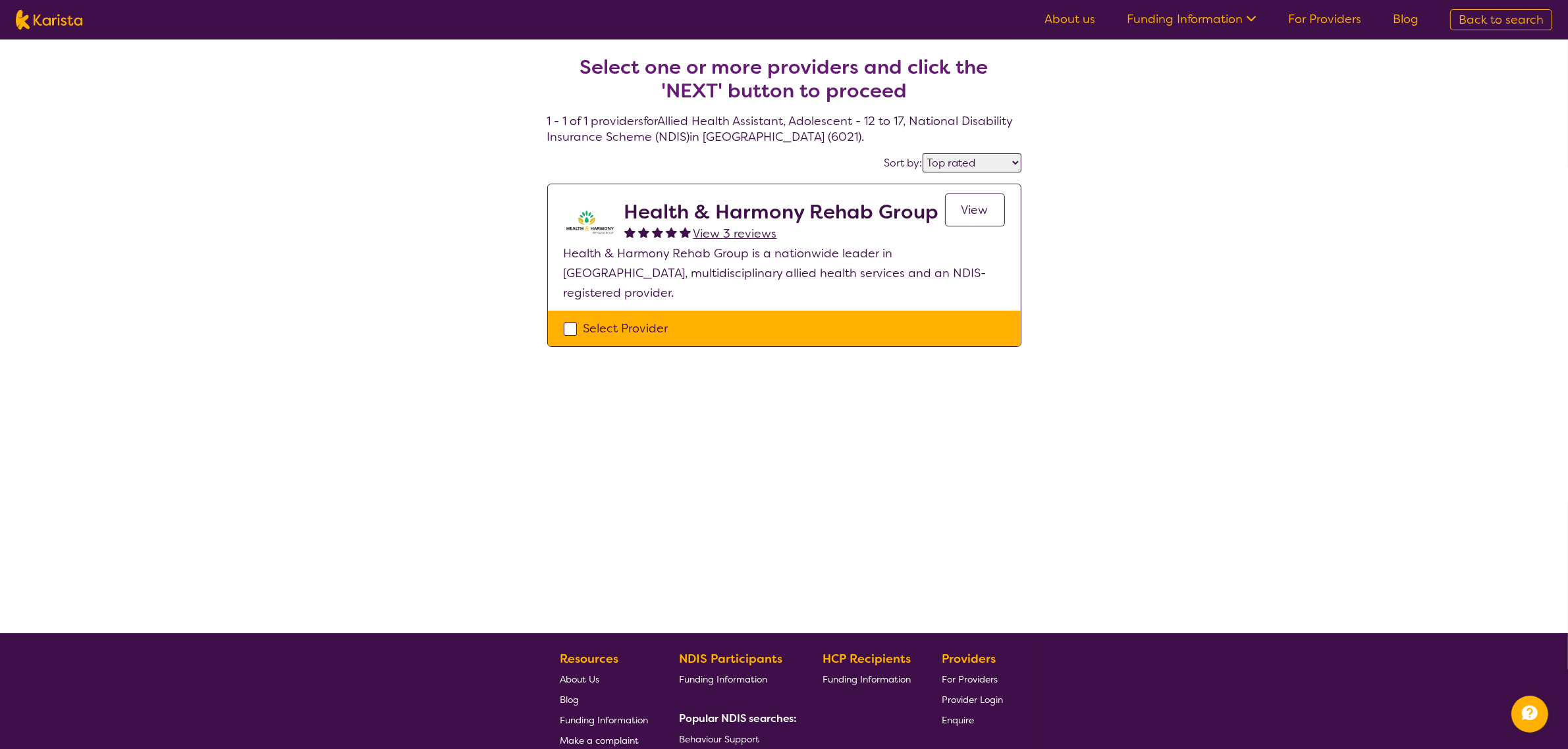
select select "Allied Health Assistant"
select select "AS"
select select "NDIS"
select select "Allied Health Assistant"
select select "AS"
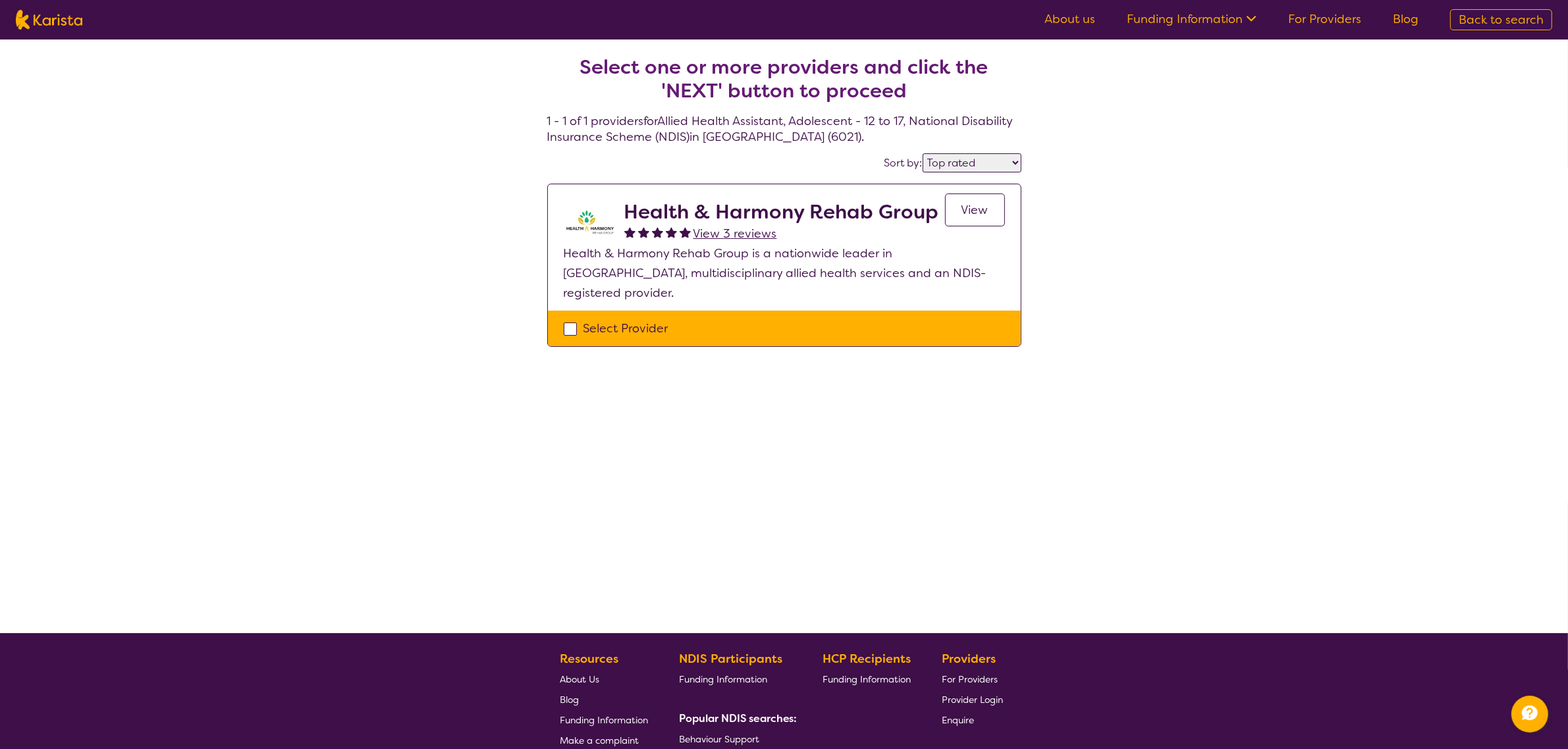
select select "NDIS"
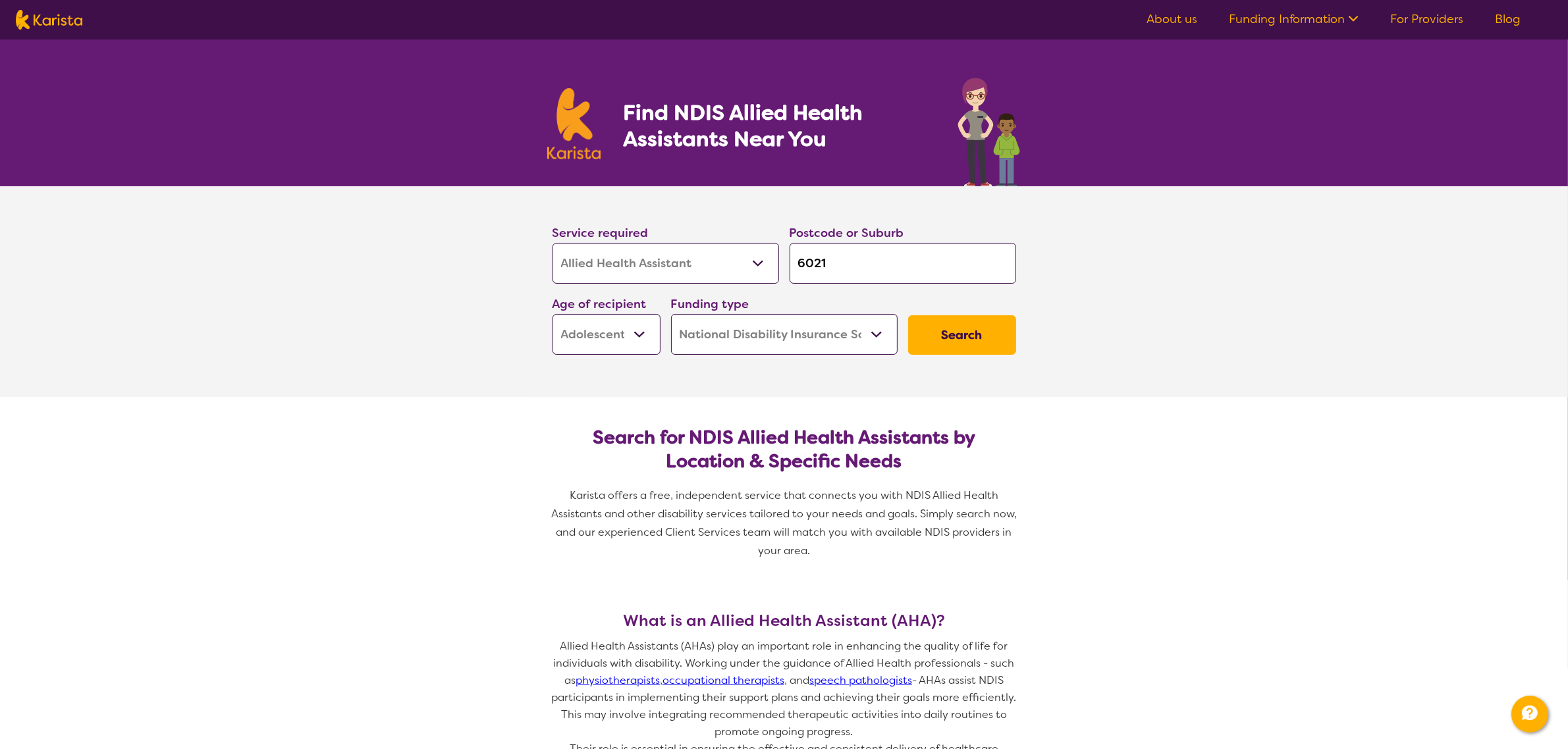
click at [628, 266] on select "Allied Health Assistant Assessment ([MEDICAL_DATA] or [MEDICAL_DATA]) Behaviour…" at bounding box center [666, 263] width 227 height 41
drag, startPoint x: 827, startPoint y: 262, endPoint x: 781, endPoint y: 254, distance: 46.7
click at [784, 254] on div "Postcode or Suburb 6021" at bounding box center [903, 253] width 237 height 71
type input "m"
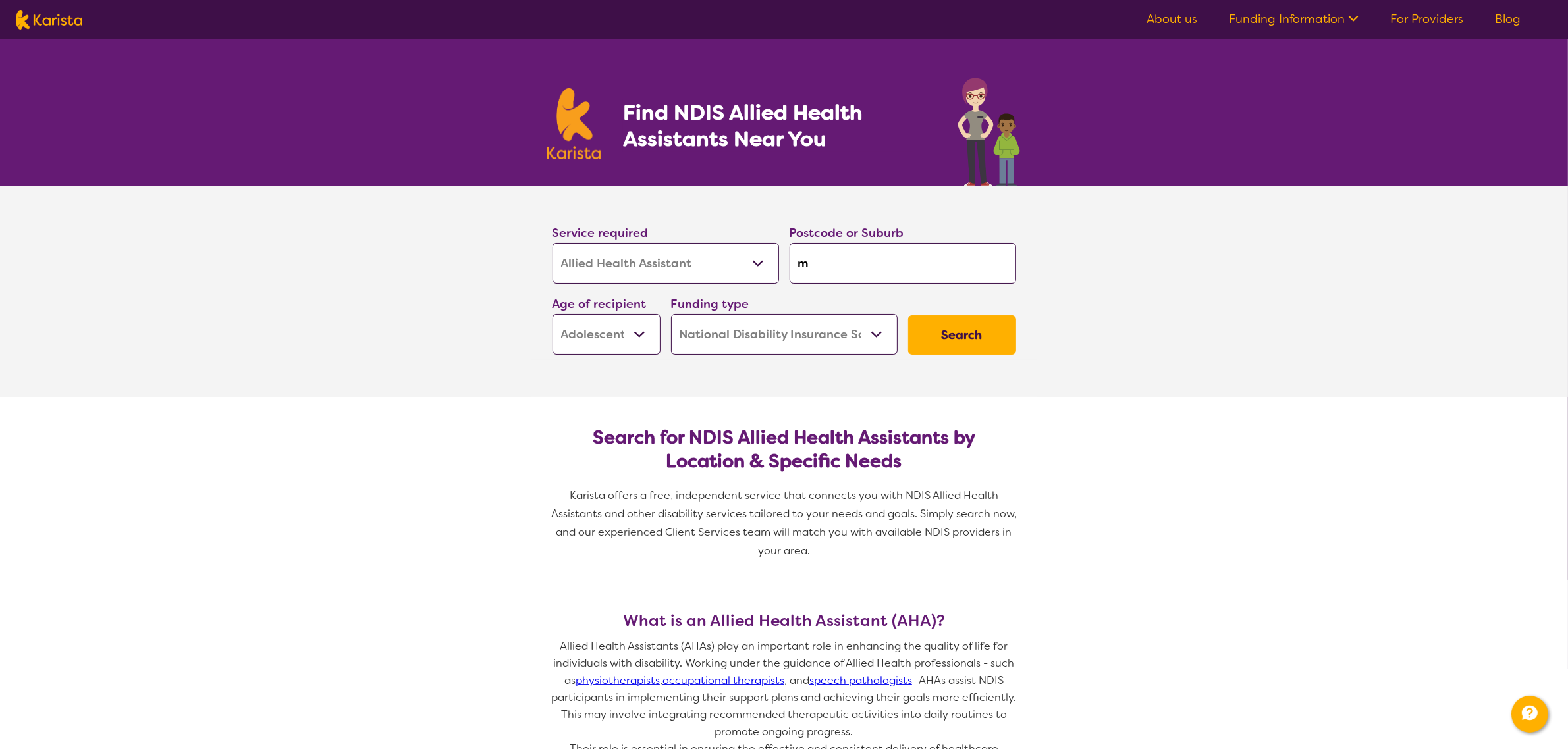
type input "mo"
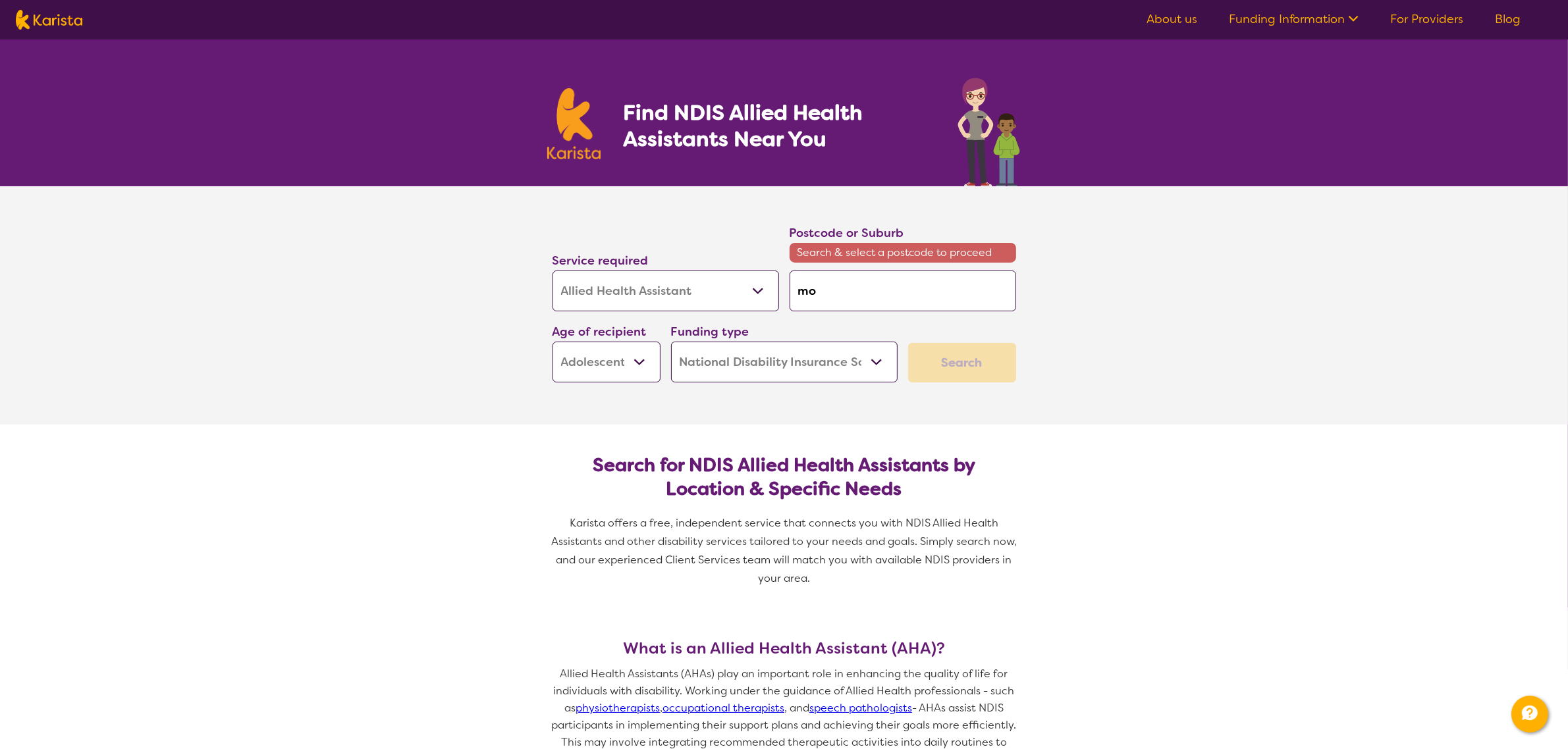
type input "mou"
type input "moun"
type input "mount"
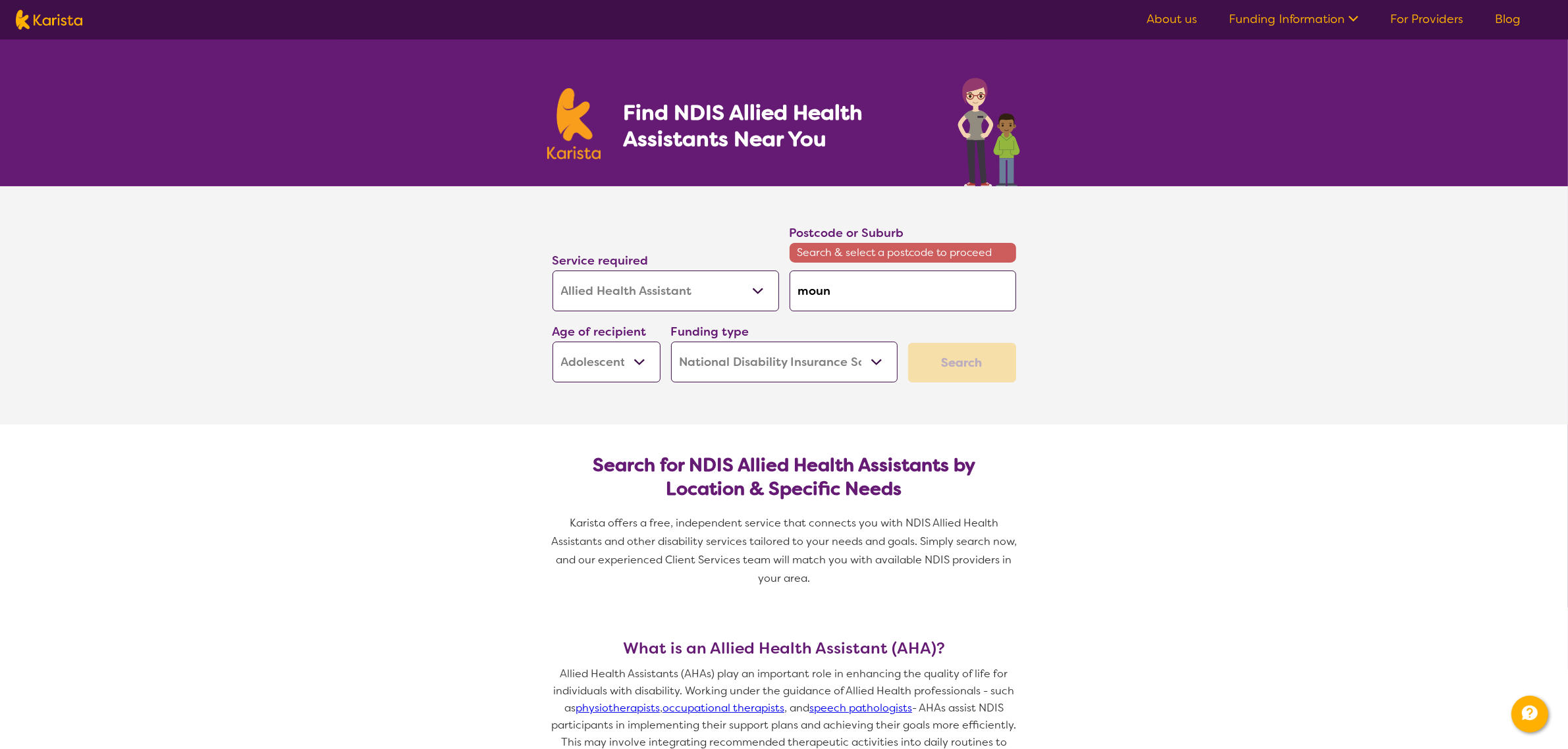
type input "mount"
type input "mount w"
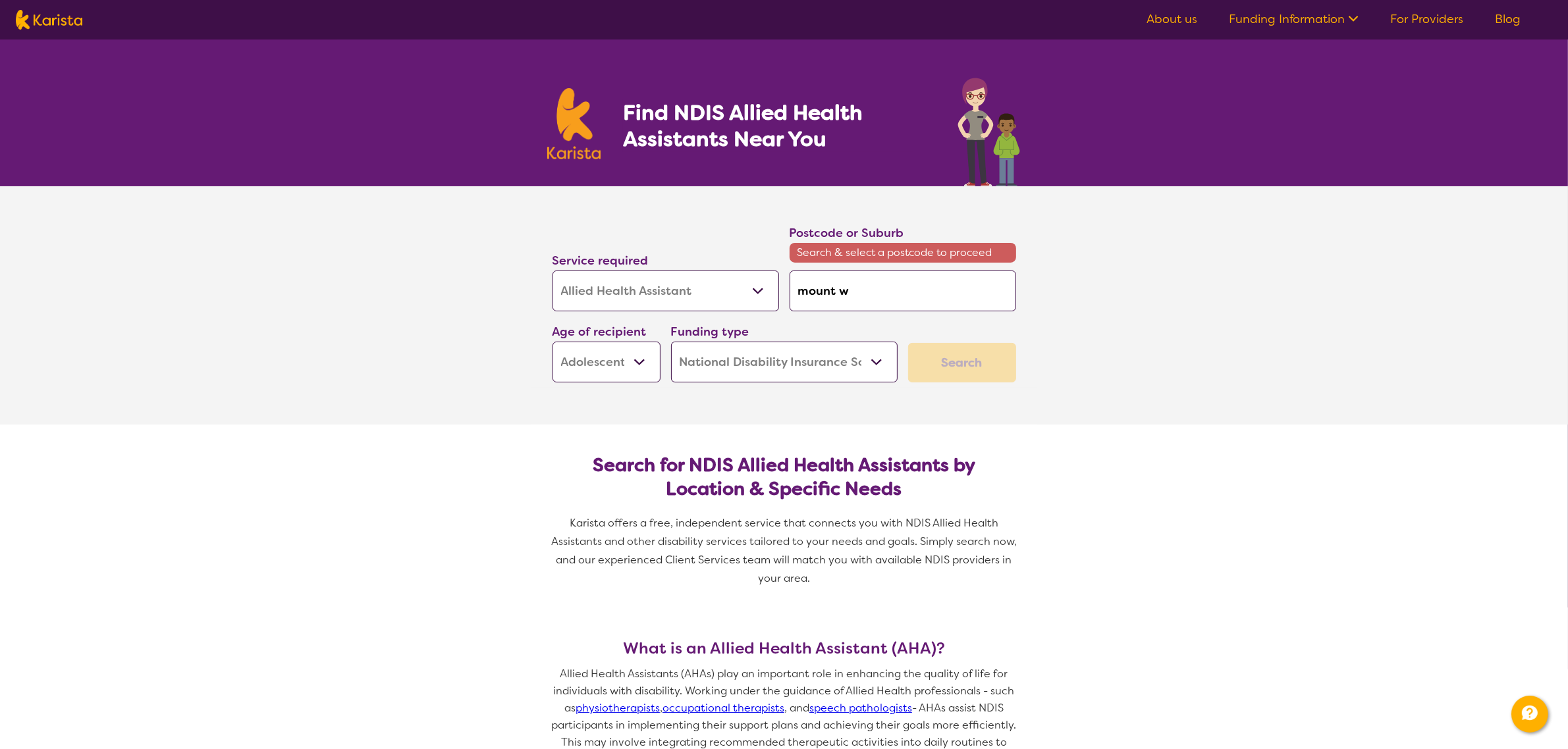
type input "mount wa"
type input "mount wav"
type input "mount wave"
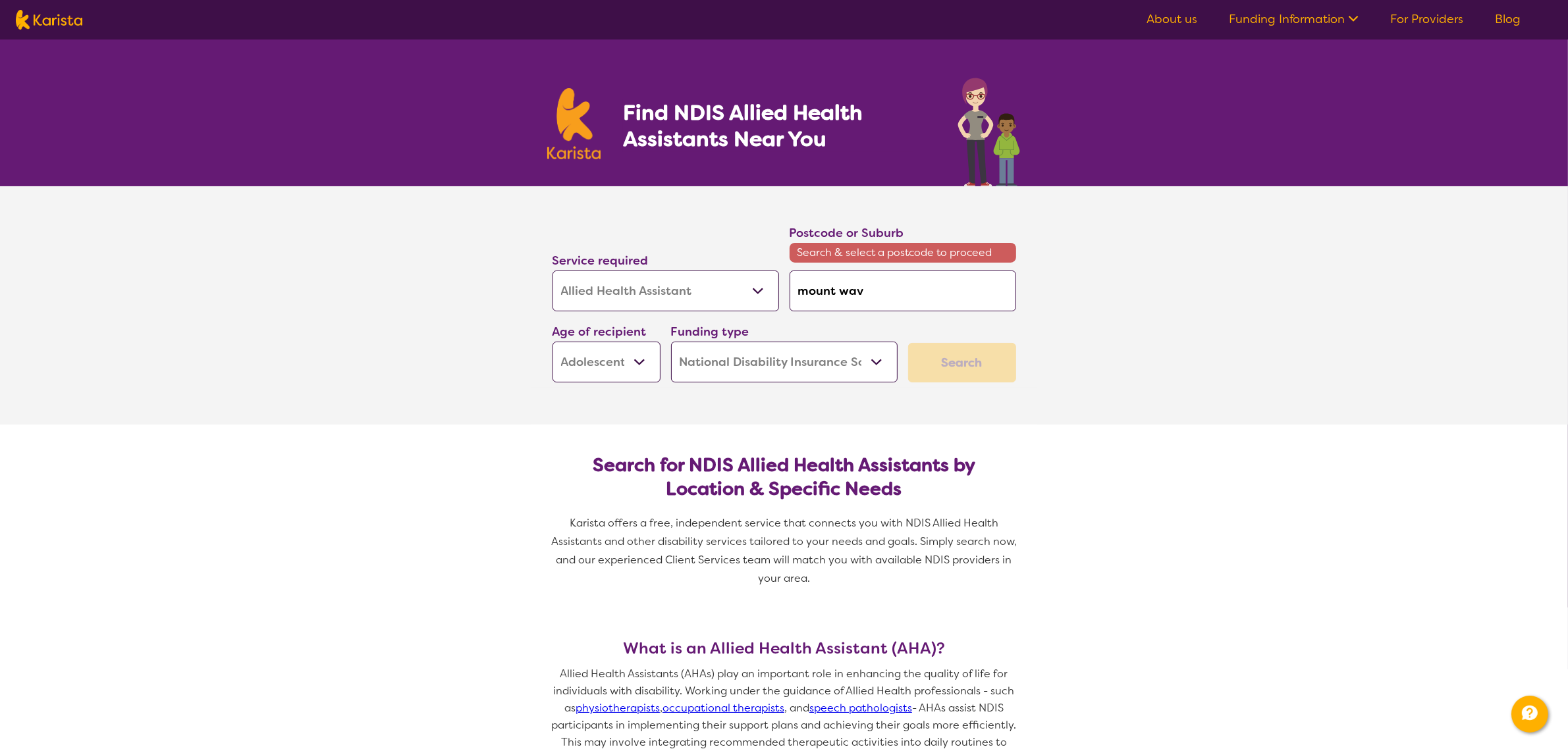
type input "mount wave"
type input "mount waver"
click at [966, 322] on div "Mount [PERSON_NAME] 3149" at bounding box center [903, 328] width 213 height 25
type input "3149"
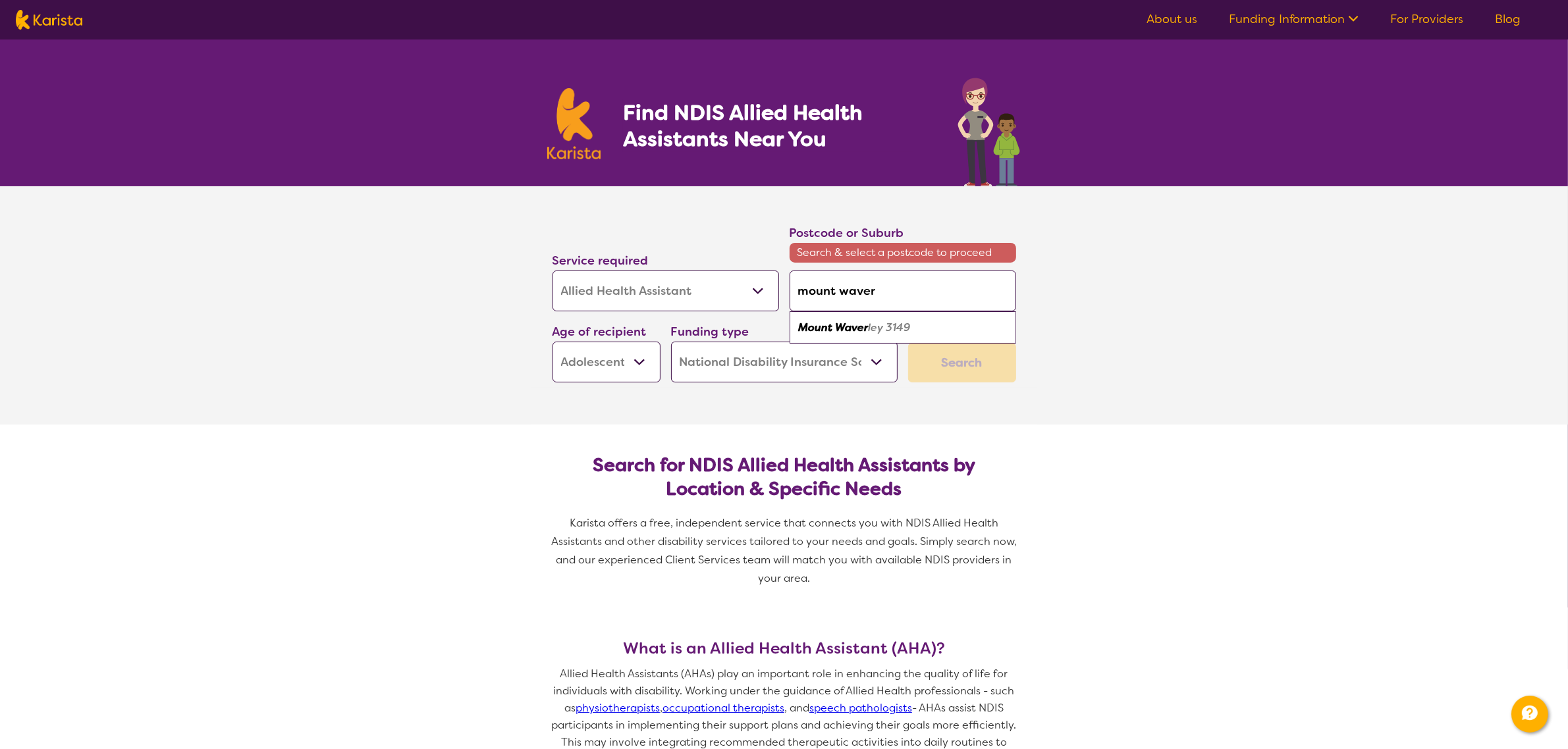
type input "3149"
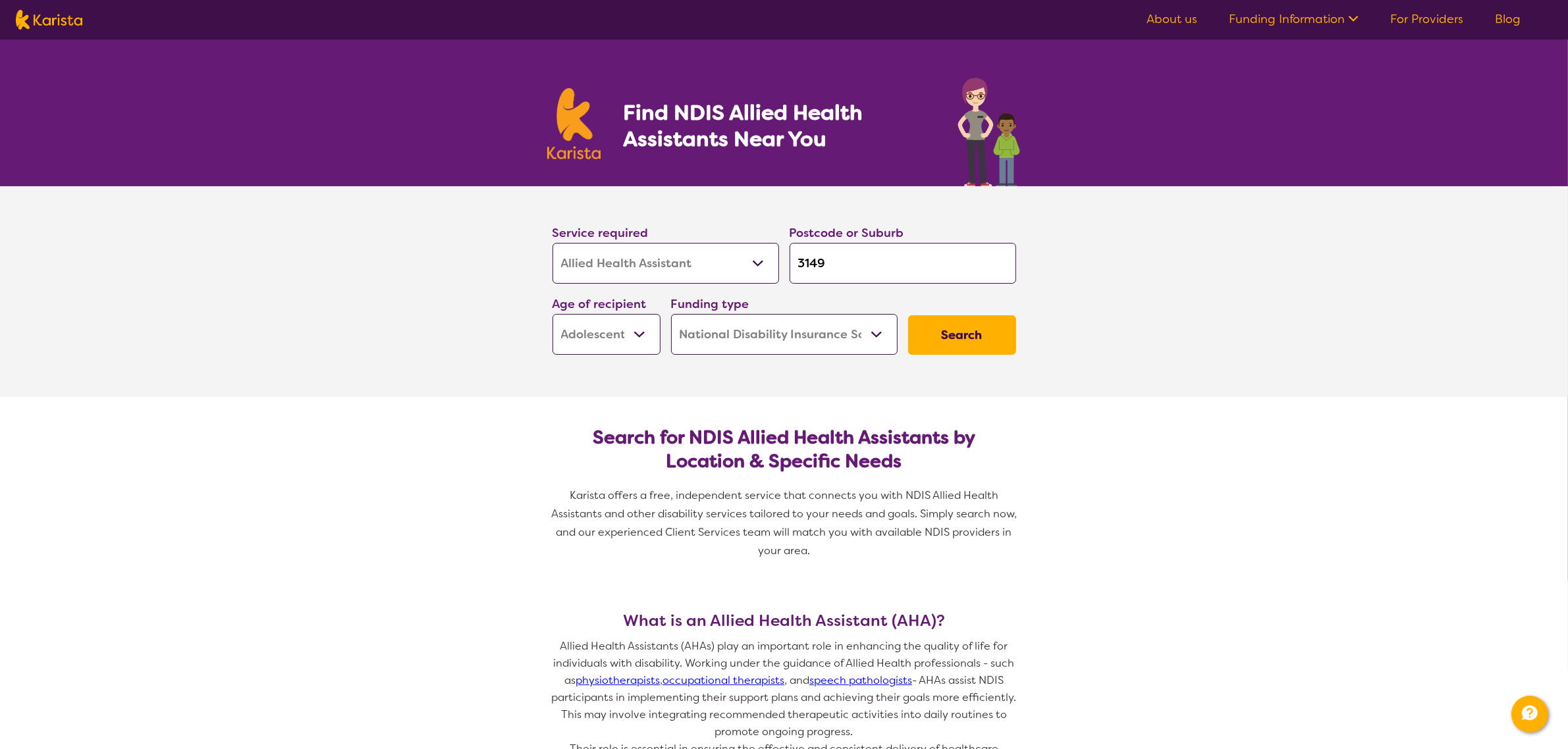
drag, startPoint x: 666, startPoint y: 258, endPoint x: 663, endPoint y: 266, distance: 8.5
click at [666, 260] on select "Allied Health Assistant Assessment ([MEDICAL_DATA] or [MEDICAL_DATA]) Behaviour…" at bounding box center [666, 263] width 227 height 41
select select "[MEDICAL_DATA]"
click at [552, 243] on select "Allied Health Assistant Assessment ([MEDICAL_DATA] or [MEDICAL_DATA]) Behaviour…" at bounding box center [666, 263] width 227 height 41
select select "[MEDICAL_DATA]"
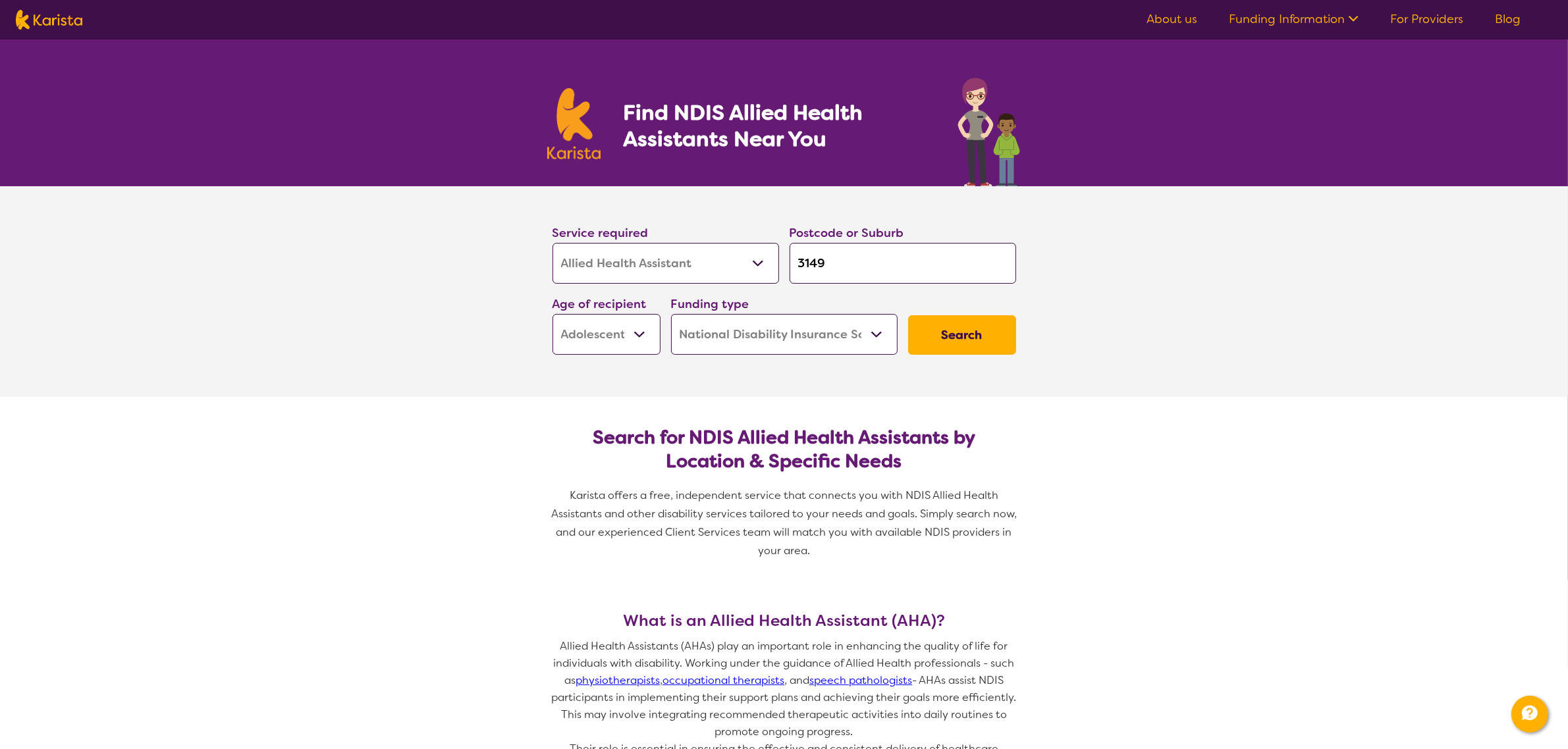
click at [966, 333] on button "Search" at bounding box center [962, 335] width 108 height 40
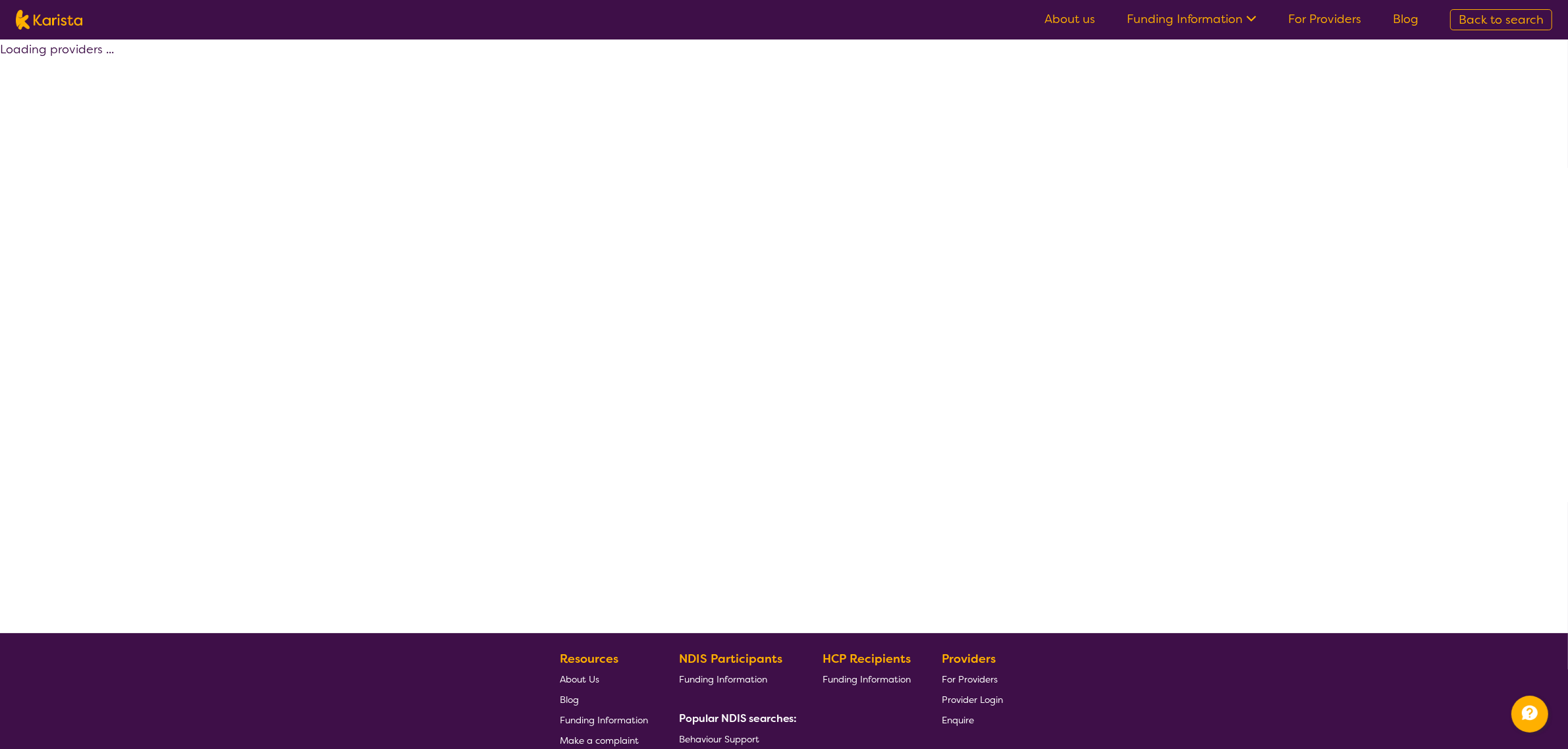
select select "by_score"
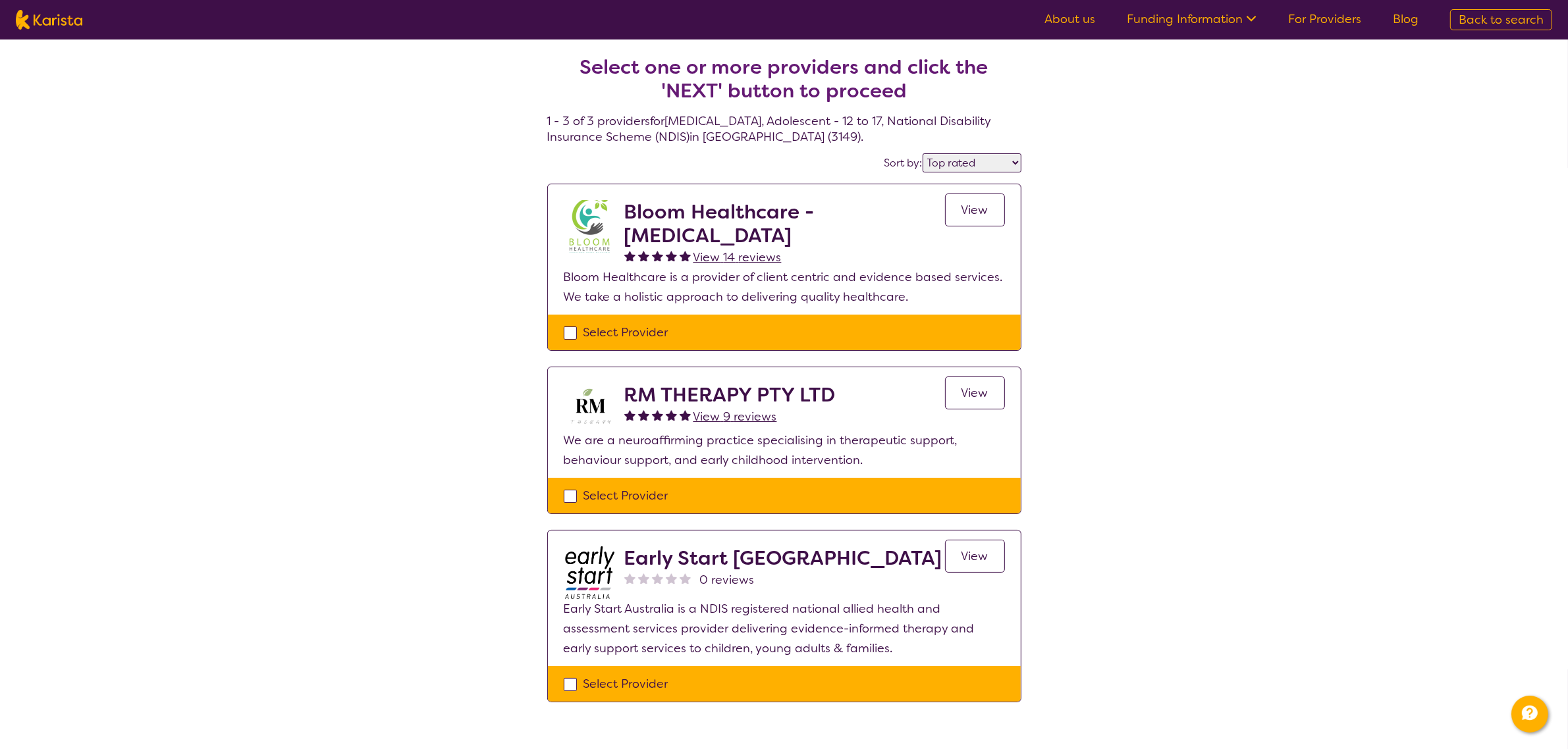
select select "Allied Health Assistant"
select select "AS"
select select "NDIS"
select select "Allied Health Assistant"
select select "AS"
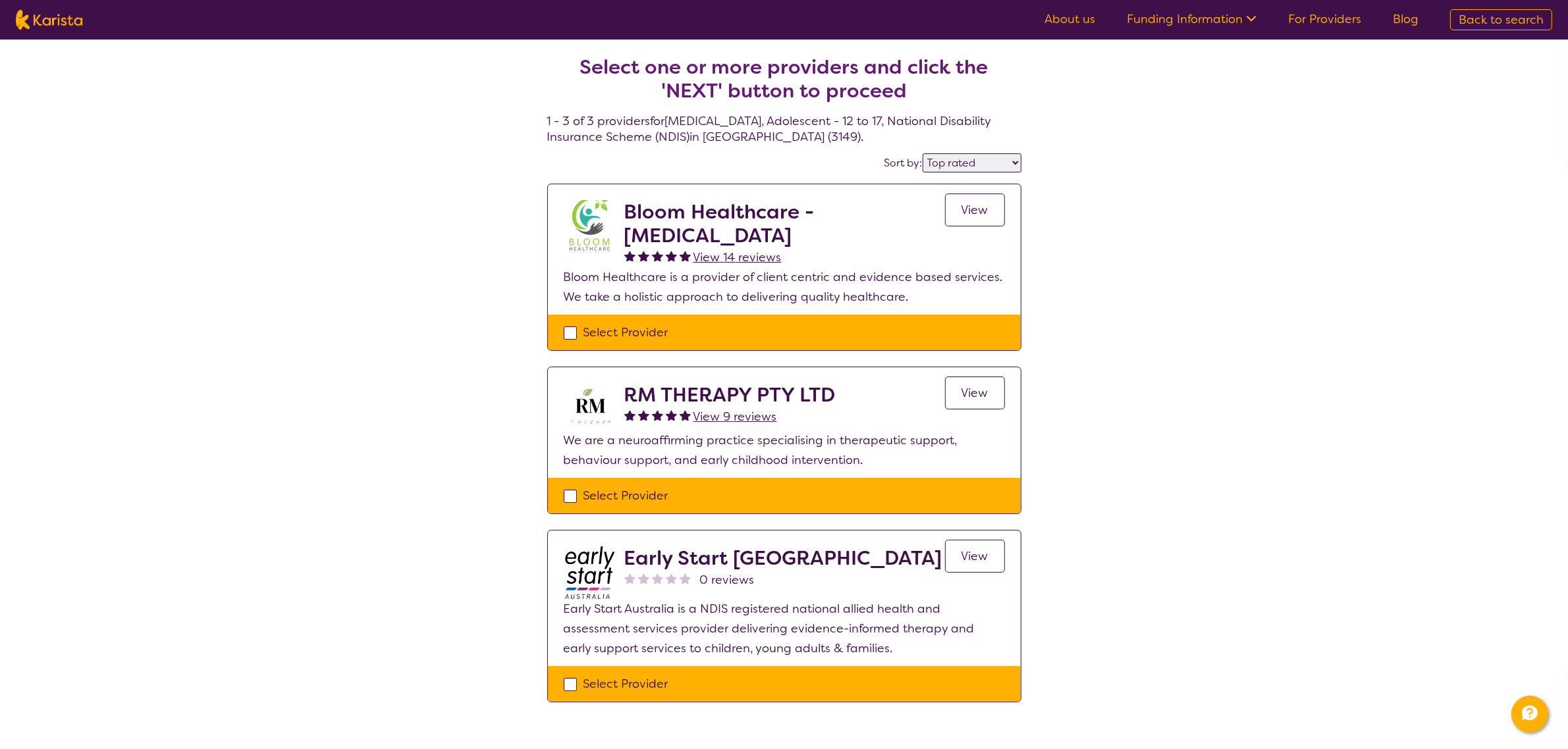
select select "NDIS"
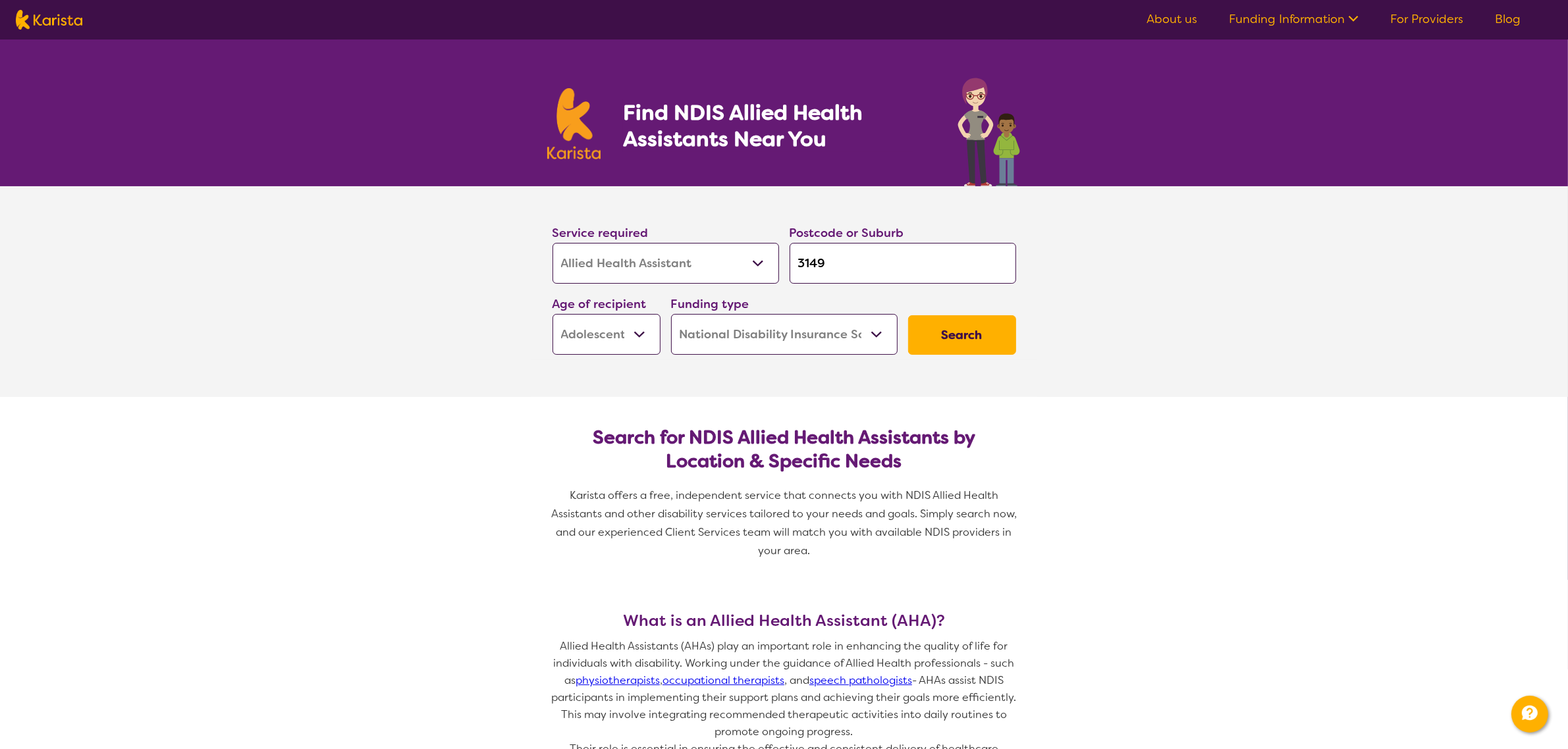
click at [596, 262] on select "Allied Health Assistant Assessment ([MEDICAL_DATA] or [MEDICAL_DATA]) Behaviour…" at bounding box center [666, 263] width 227 height 41
drag, startPoint x: 850, startPoint y: 271, endPoint x: 758, endPoint y: 260, distance: 92.7
click at [753, 258] on div "Service required Allied Health Assistant Assessment ([MEDICAL_DATA] or [MEDICAL…" at bounding box center [784, 289] width 474 height 142
type input "m"
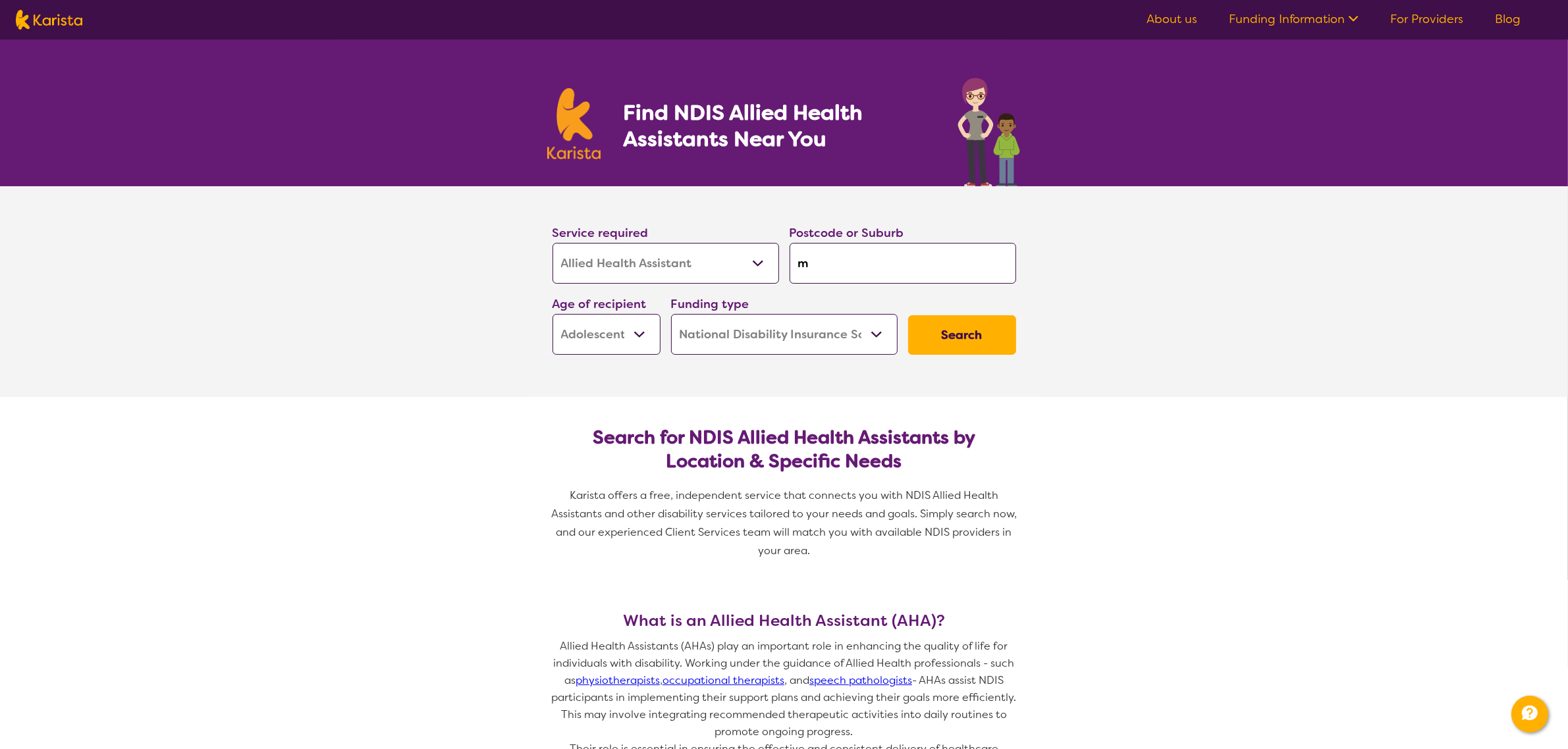
type input "mo"
type input "mou"
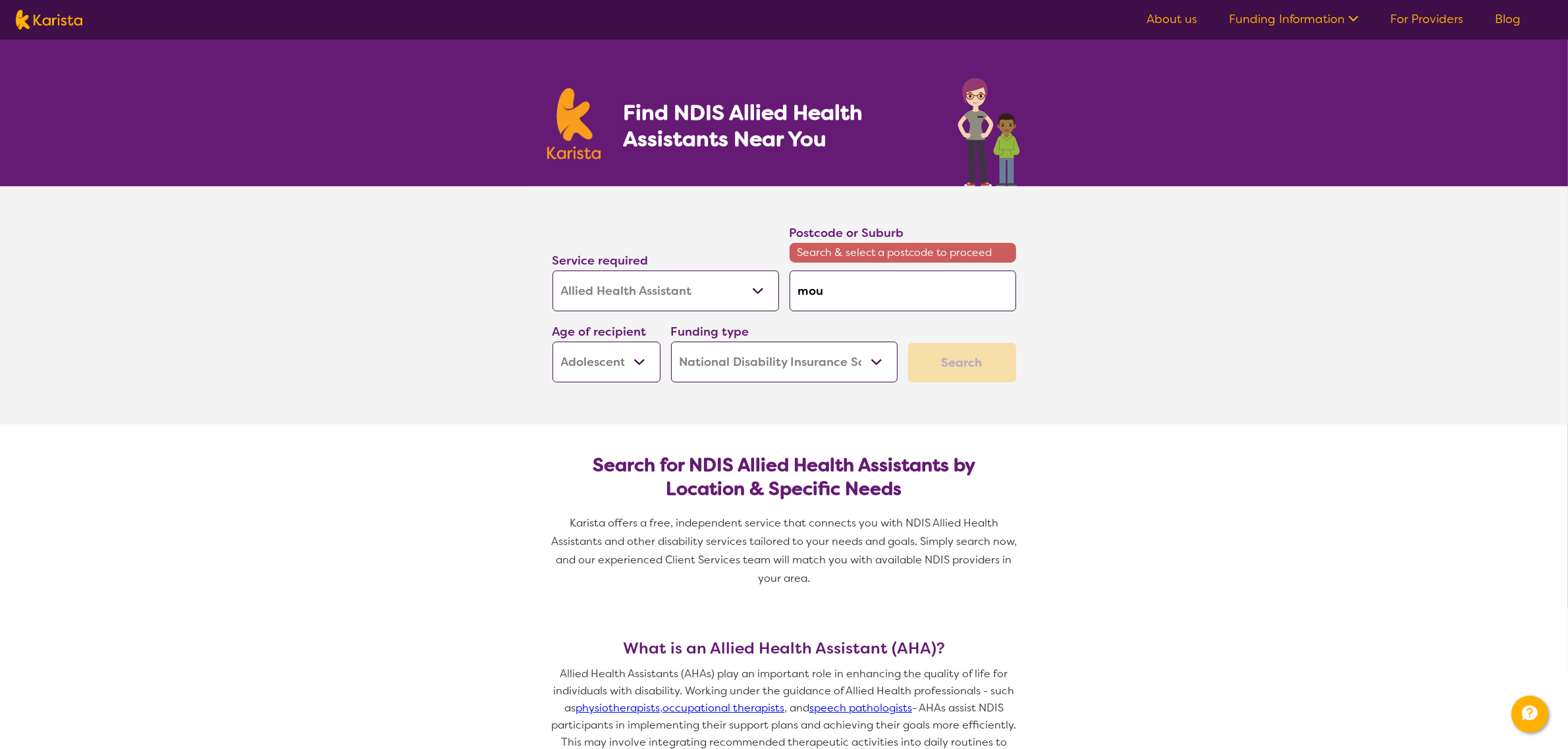
type input "moun"
type input "mount"
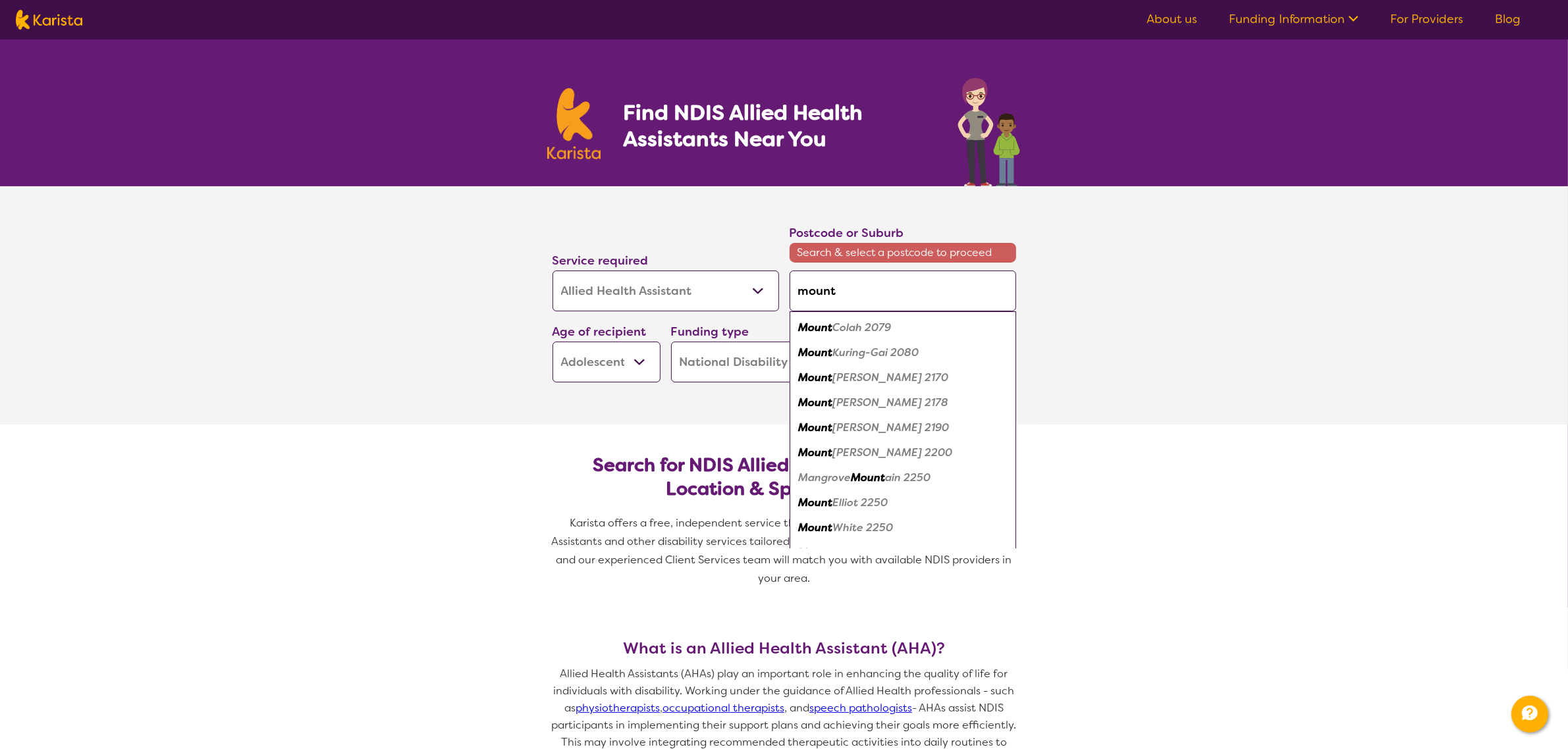
type input "mount"
type input "mount w"
type input "mount wa"
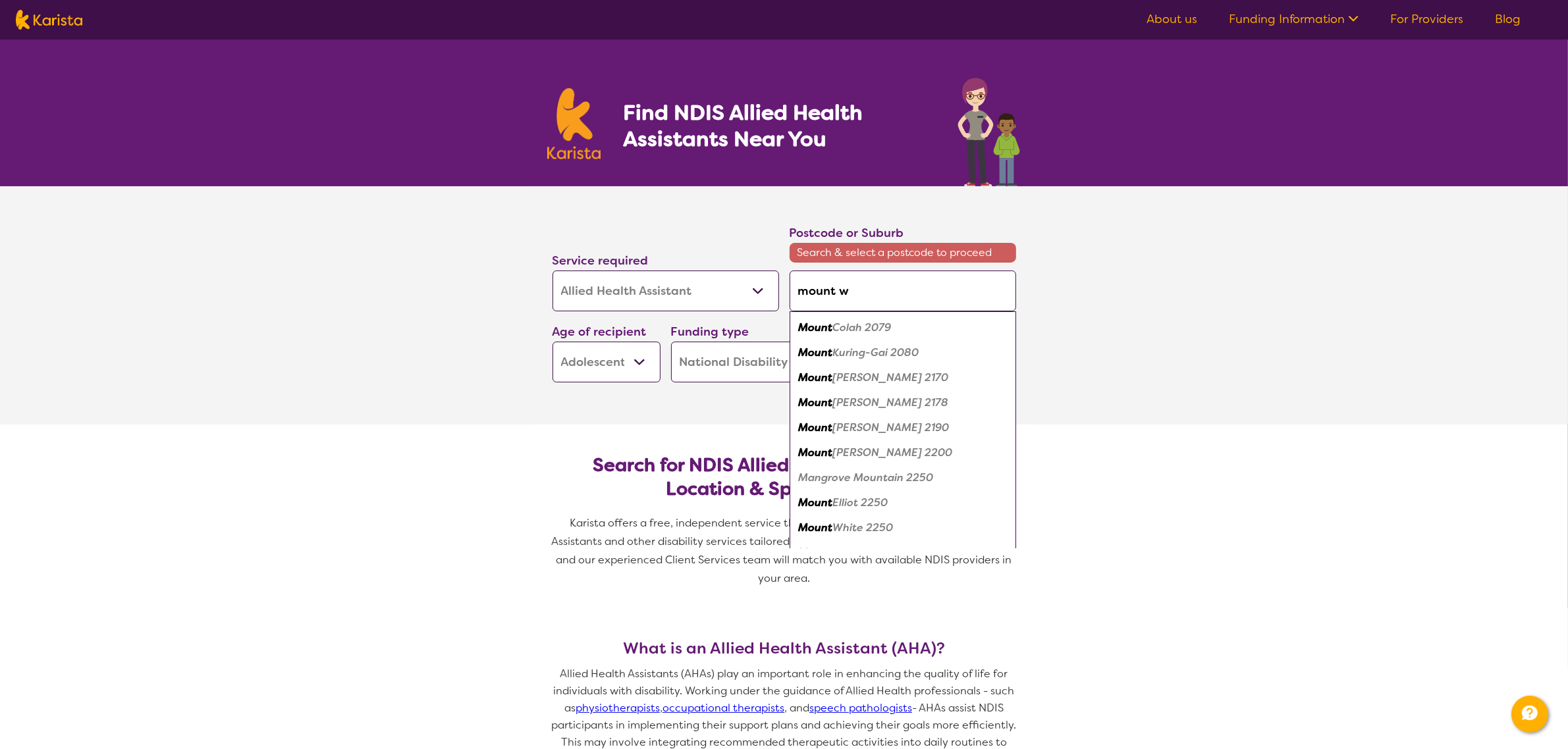
type input "mount wa"
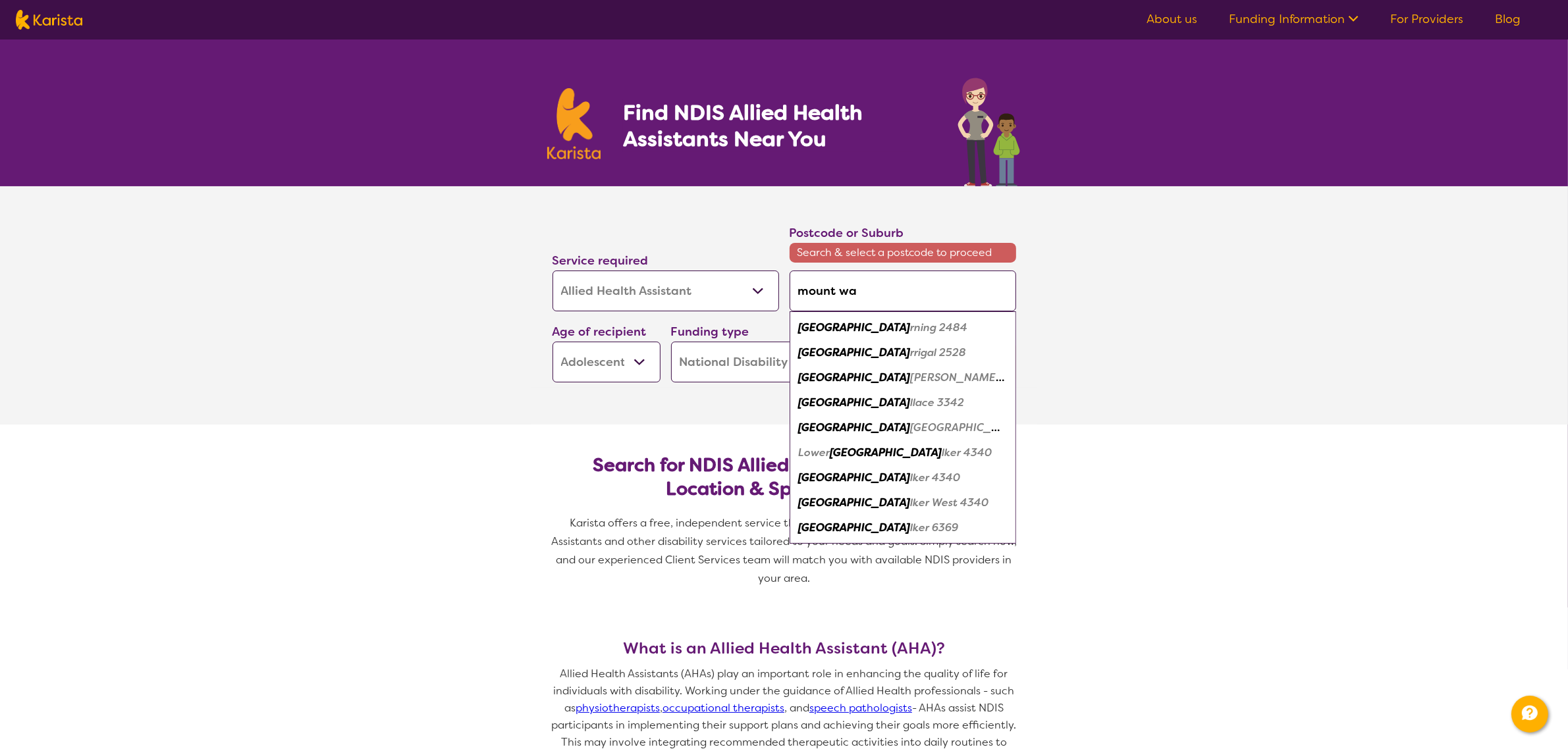
click at [910, 378] on em "[PERSON_NAME] 3149" at bounding box center [969, 377] width 116 height 14
type input "3149"
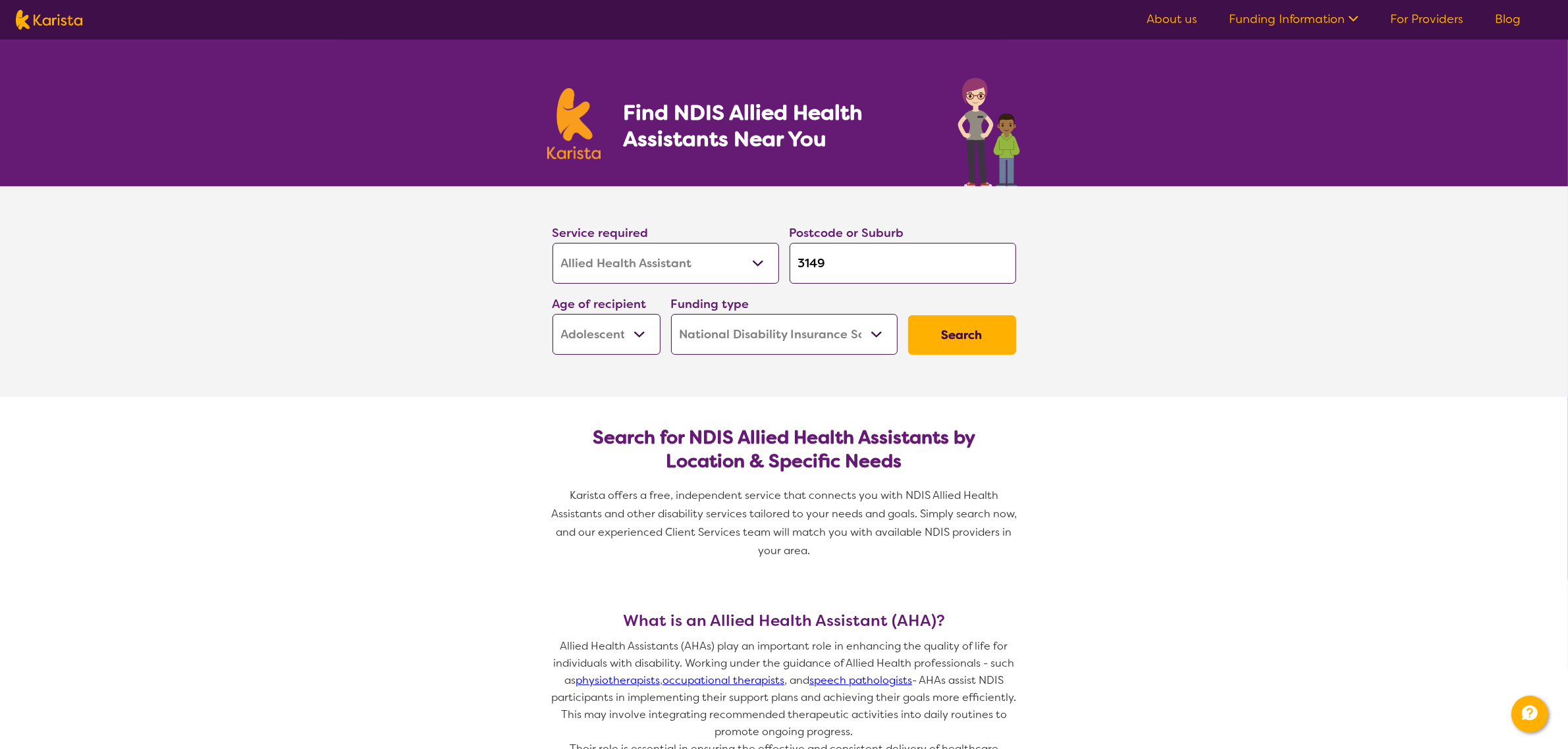
click at [708, 266] on select "Allied Health Assistant Assessment ([MEDICAL_DATA] or [MEDICAL_DATA]) Behaviour…" at bounding box center [666, 263] width 227 height 41
select select "[MEDICAL_DATA]"
click at [552, 243] on select "Allied Health Assistant Assessment ([MEDICAL_DATA] or [MEDICAL_DATA]) Behaviour…" at bounding box center [666, 263] width 227 height 41
select select "[MEDICAL_DATA]"
click at [585, 338] on select "Early Childhood - 0 to 9 Child - 10 to 11 Adolescent - 12 to 17 Adult - 18 to 6…" at bounding box center [606, 334] width 108 height 41
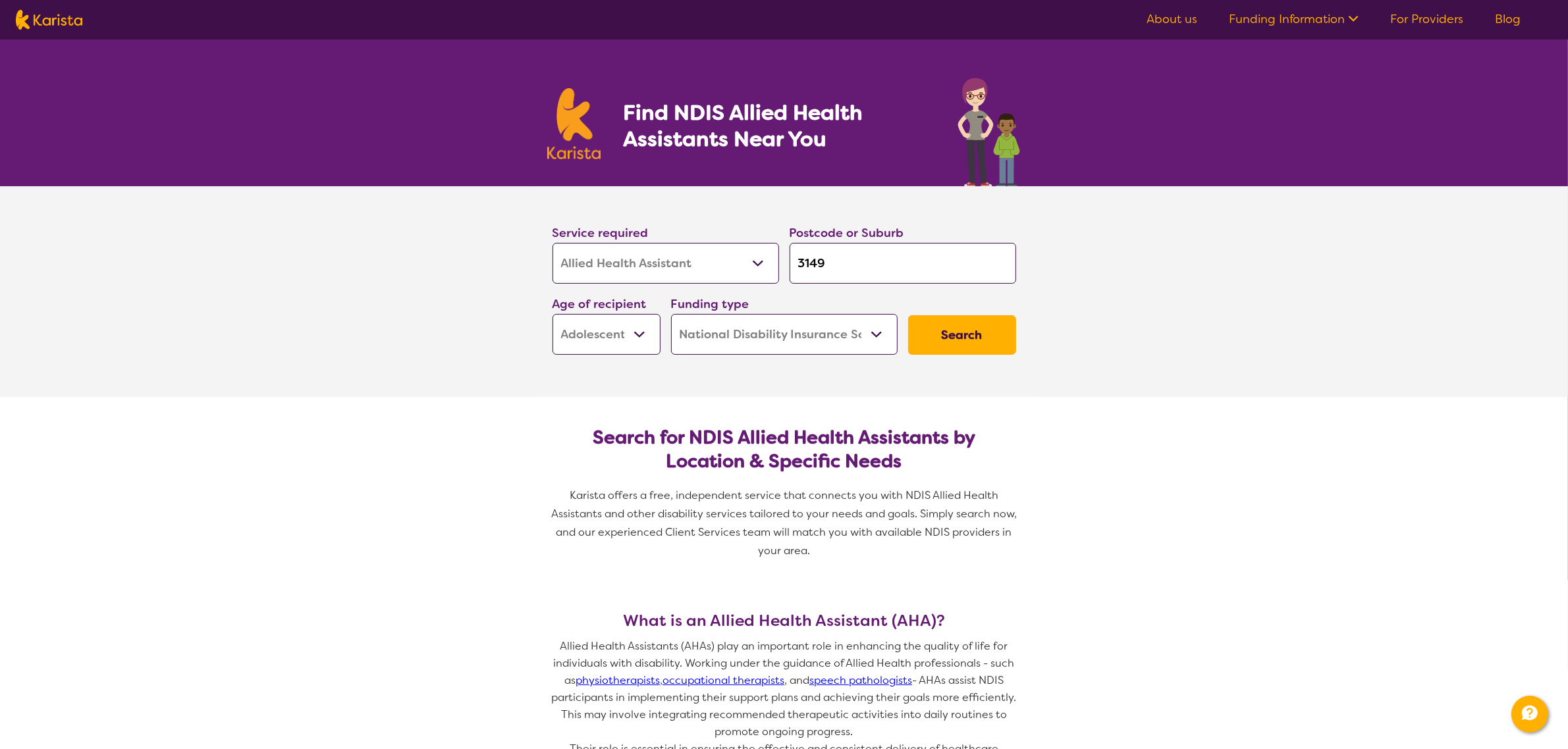
select select "EC"
click at [552, 314] on select "Early Childhood - 0 to 9 Child - 10 to 11 Adolescent - 12 to 17 Adult - 18 to 6…" at bounding box center [606, 334] width 108 height 41
select select "EC"
click at [947, 346] on button "Search" at bounding box center [962, 335] width 108 height 40
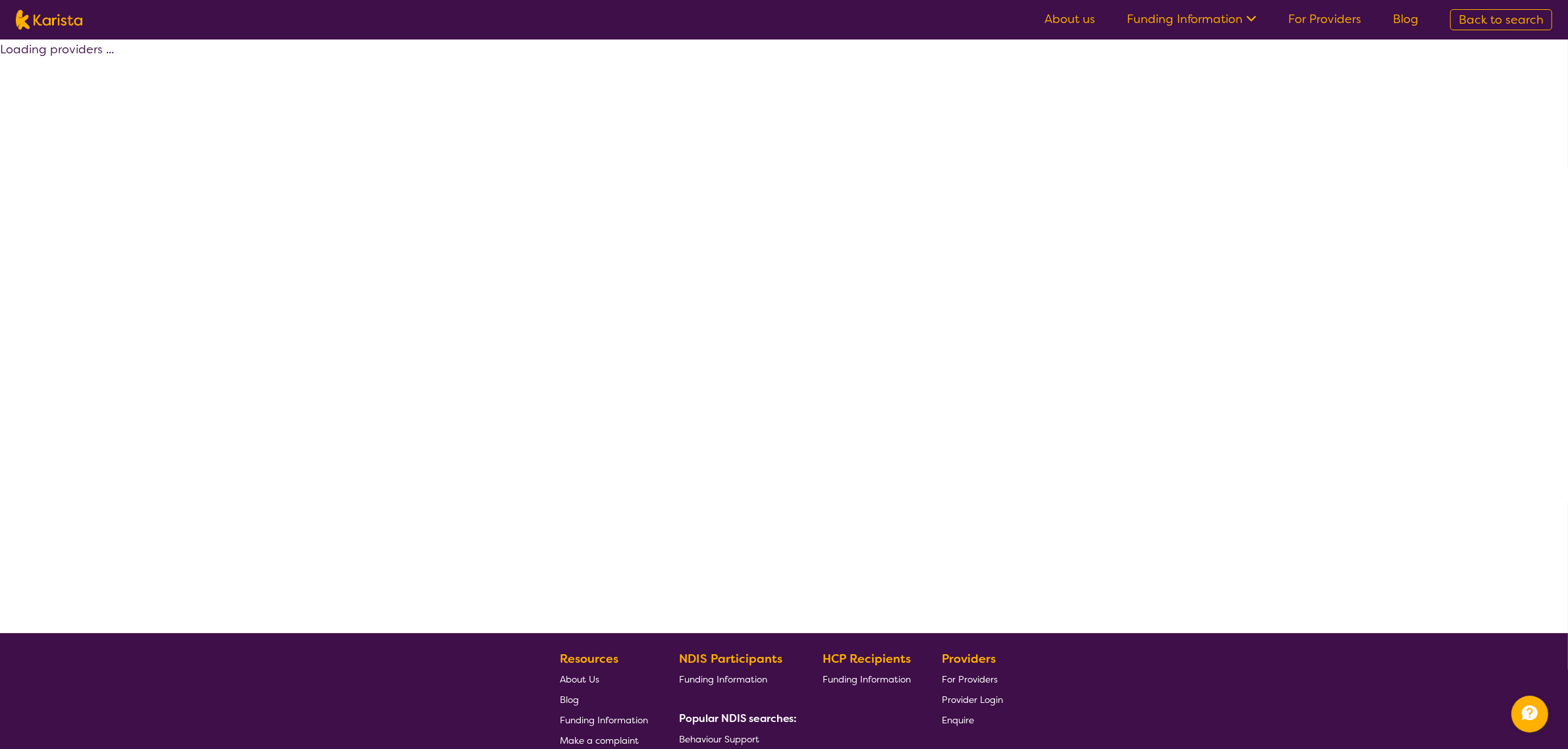
select select "by_score"
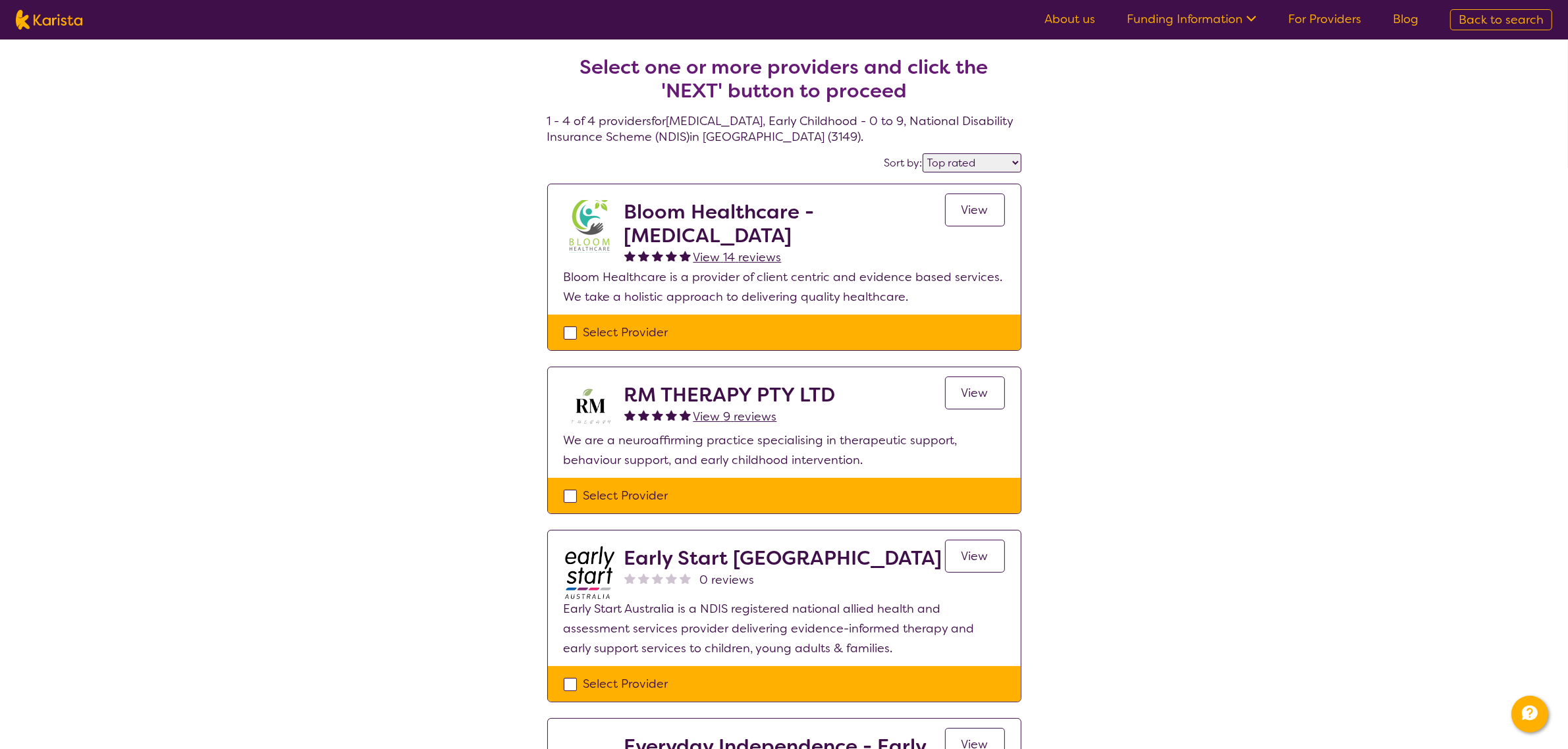
select select "Allied Health Assistant"
select select "EC"
select select "NDIS"
select select "Allied Health Assistant"
select select "EC"
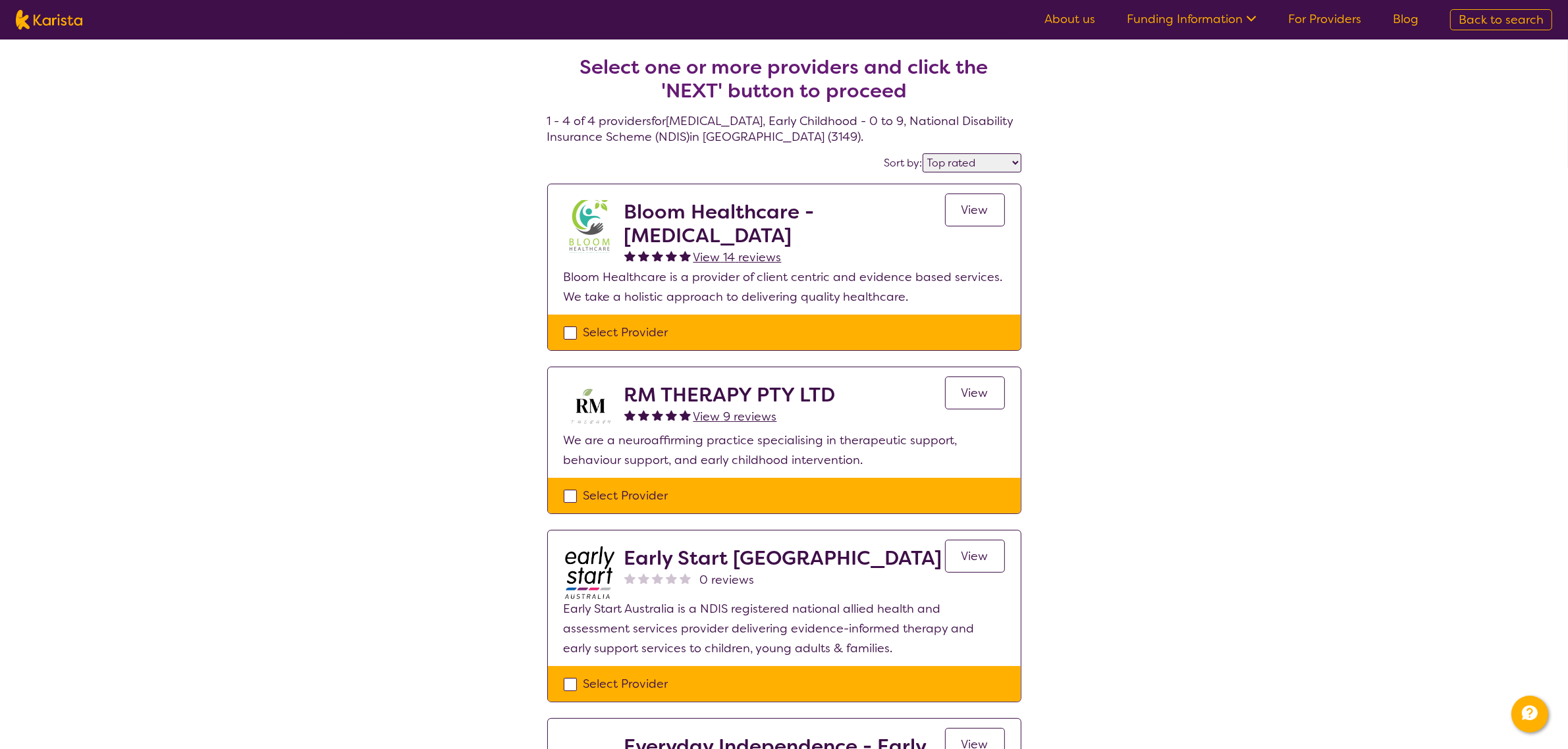
select select "NDIS"
